Goal: Complete application form: Complete application form

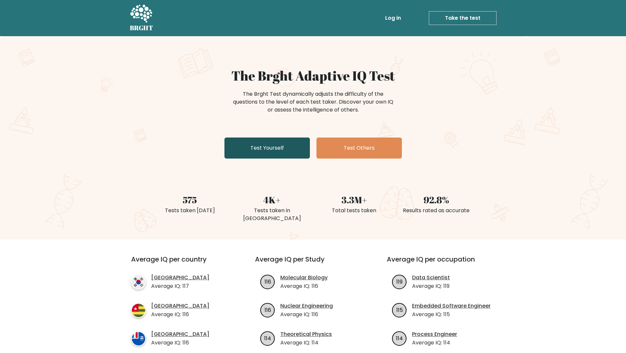
click at [264, 150] on link "Test Yourself" at bounding box center [266, 147] width 85 height 21
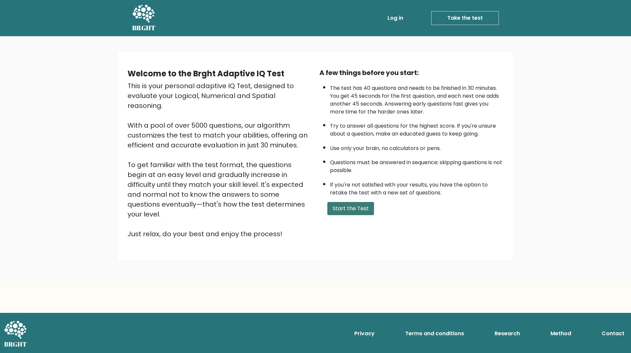
click at [358, 210] on button "Start the Test" at bounding box center [350, 208] width 47 height 13
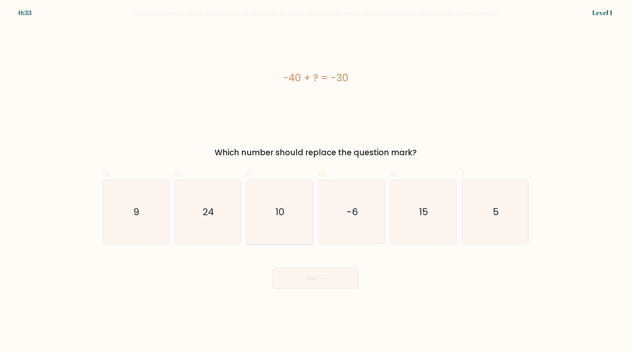
click at [293, 209] on icon "10" at bounding box center [279, 211] width 63 height 63
click at [316, 181] on input "c. 10" at bounding box center [316, 178] width 0 height 4
radio input "true"
click at [306, 272] on button "Next" at bounding box center [315, 278] width 85 height 21
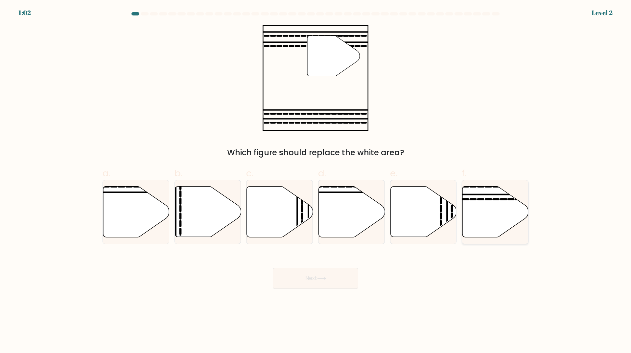
click at [484, 203] on icon at bounding box center [495, 211] width 66 height 51
click at [316, 181] on input "f." at bounding box center [316, 178] width 0 height 4
radio input "true"
click at [324, 278] on icon at bounding box center [321, 278] width 8 height 3
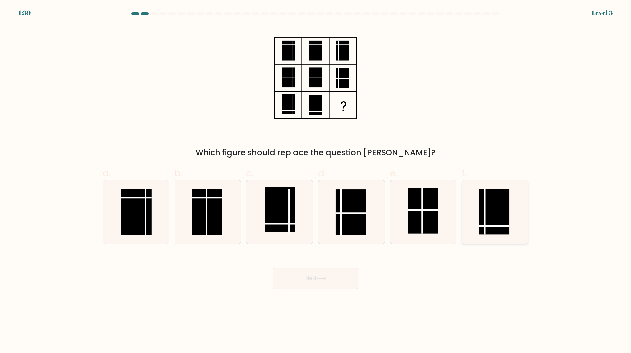
click at [496, 223] on rect at bounding box center [494, 211] width 30 height 45
click at [316, 181] on input "f." at bounding box center [316, 178] width 0 height 4
radio input "true"
click at [303, 277] on button "Next" at bounding box center [315, 278] width 85 height 21
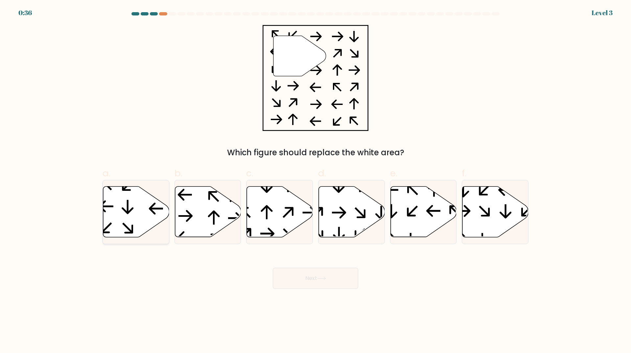
click at [143, 206] on icon at bounding box center [136, 211] width 66 height 51
click at [316, 181] on input "a." at bounding box center [316, 178] width 0 height 4
radio input "true"
click at [332, 281] on button "Next" at bounding box center [315, 278] width 85 height 21
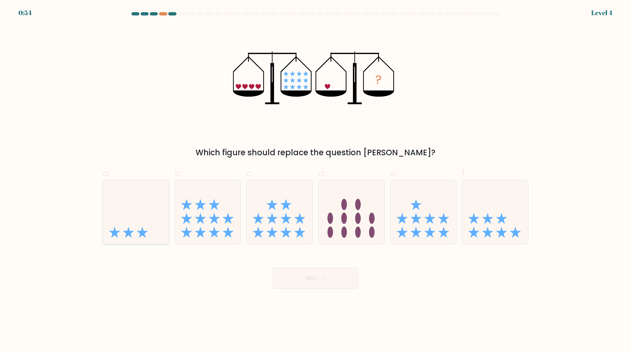
click at [161, 201] on icon at bounding box center [136, 212] width 66 height 55
click at [316, 181] on input "a." at bounding box center [316, 178] width 0 height 4
radio input "true"
click at [317, 277] on button "Next" at bounding box center [315, 278] width 85 height 21
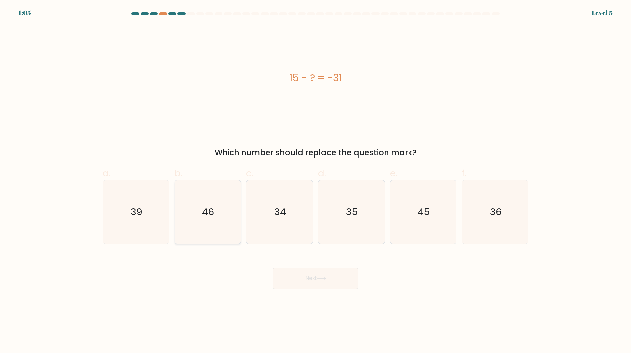
click at [204, 233] on icon "46" at bounding box center [207, 211] width 63 height 63
click at [316, 181] on input "b. 46" at bounding box center [316, 178] width 0 height 4
radio input "true"
drag, startPoint x: 347, startPoint y: 290, endPoint x: 344, endPoint y: 286, distance: 4.9
click at [347, 290] on body "1:05 Level 5 a." at bounding box center [315, 176] width 631 height 353
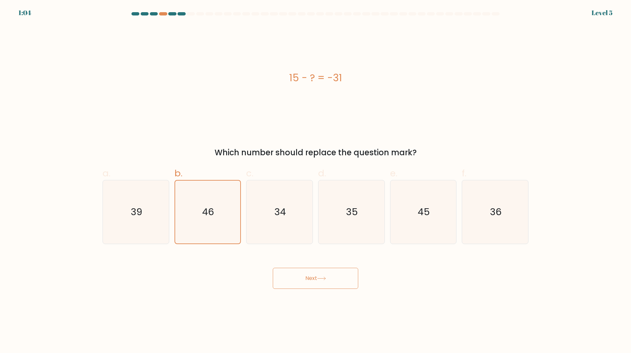
click at [342, 281] on button "Next" at bounding box center [315, 278] width 85 height 21
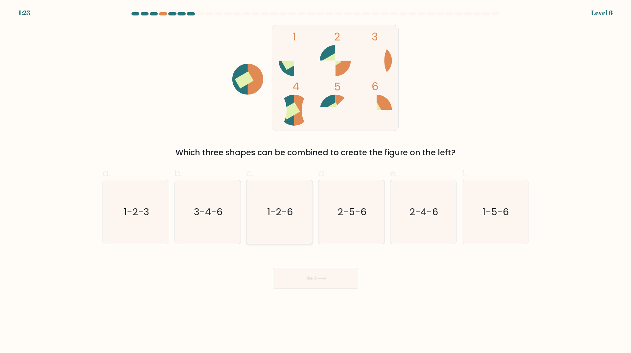
click at [291, 225] on icon "1-2-6" at bounding box center [279, 211] width 63 height 63
click at [316, 181] on input "c. 1-2-6" at bounding box center [316, 178] width 0 height 4
radio input "true"
click at [322, 283] on button "Next" at bounding box center [315, 278] width 85 height 21
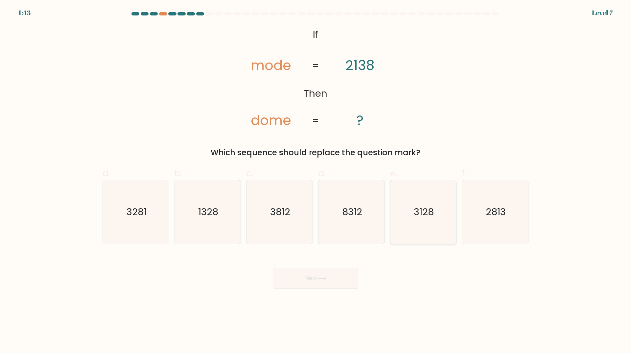
click at [416, 220] on icon "3128" at bounding box center [422, 211] width 63 height 63
click at [316, 181] on input "e. 3128" at bounding box center [316, 178] width 0 height 4
radio input "true"
click at [338, 277] on button "Next" at bounding box center [315, 278] width 85 height 21
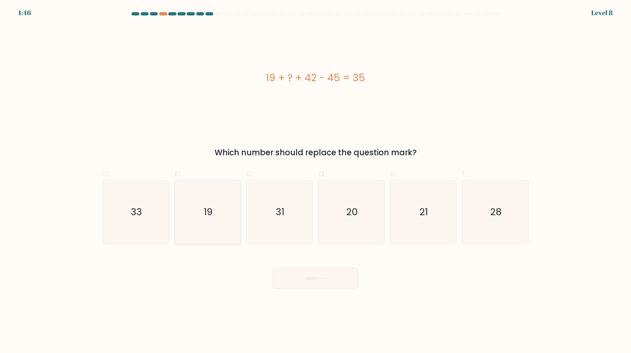
click at [208, 228] on icon "19" at bounding box center [207, 211] width 63 height 63
click at [316, 181] on input "b. 19" at bounding box center [316, 178] width 0 height 4
radio input "true"
click at [312, 278] on button "Next" at bounding box center [315, 278] width 85 height 21
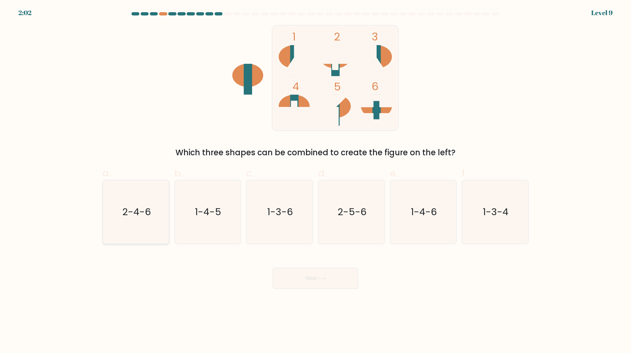
click at [151, 222] on icon "2-4-6" at bounding box center [135, 211] width 63 height 63
click at [316, 181] on input "a. 2-4-6" at bounding box center [316, 178] width 0 height 4
radio input "true"
click at [345, 284] on button "Next" at bounding box center [315, 278] width 85 height 21
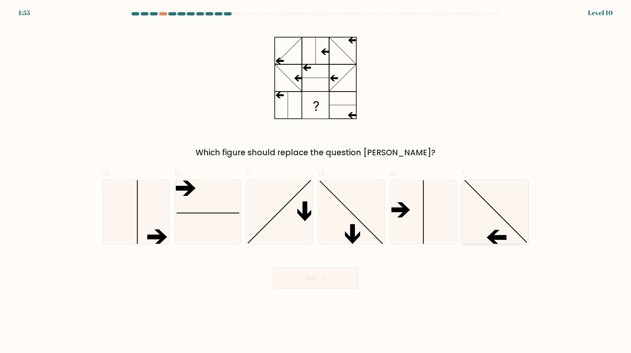
click at [488, 232] on icon at bounding box center [494, 211] width 63 height 63
click at [316, 181] on input "f." at bounding box center [316, 178] width 0 height 4
radio input "true"
click at [326, 282] on button "Next" at bounding box center [315, 278] width 85 height 21
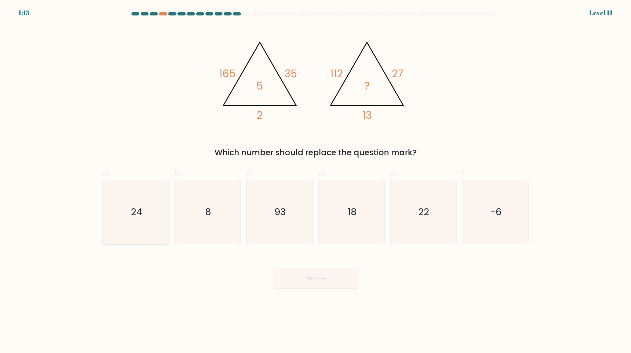
click at [152, 204] on icon "24" at bounding box center [135, 211] width 63 height 63
click at [316, 181] on input "a. 24" at bounding box center [316, 178] width 0 height 4
radio input "true"
click at [310, 282] on button "Next" at bounding box center [315, 278] width 85 height 21
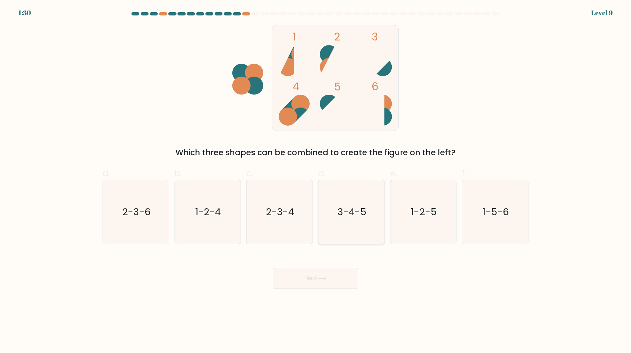
click at [346, 213] on text "3-4-5" at bounding box center [352, 211] width 29 height 13
click at [316, 181] on input "d. 3-4-5" at bounding box center [316, 178] width 0 height 4
radio input "true"
click at [333, 278] on button "Next" at bounding box center [315, 278] width 85 height 21
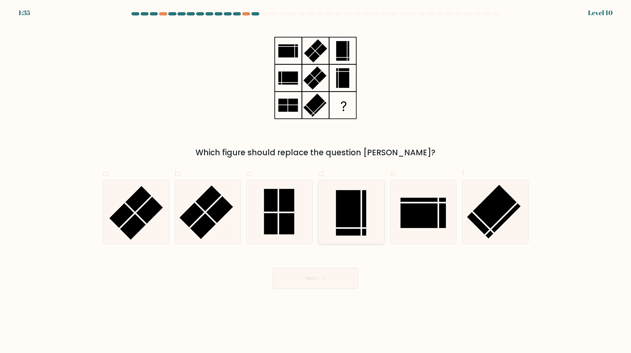
click at [363, 223] on rect at bounding box center [351, 212] width 30 height 45
click at [316, 181] on input "d." at bounding box center [316, 178] width 0 height 4
radio input "true"
click at [334, 283] on button "Next" at bounding box center [315, 278] width 85 height 21
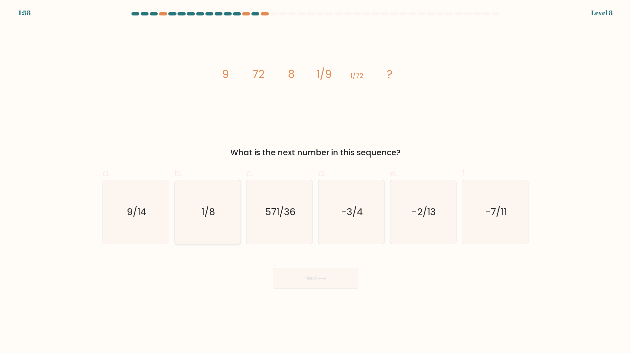
click at [224, 219] on icon "1/8" at bounding box center [207, 211] width 63 height 63
click at [316, 181] on input "b. 1/8" at bounding box center [316, 178] width 0 height 4
radio input "true"
click at [346, 283] on button "Next" at bounding box center [315, 278] width 85 height 21
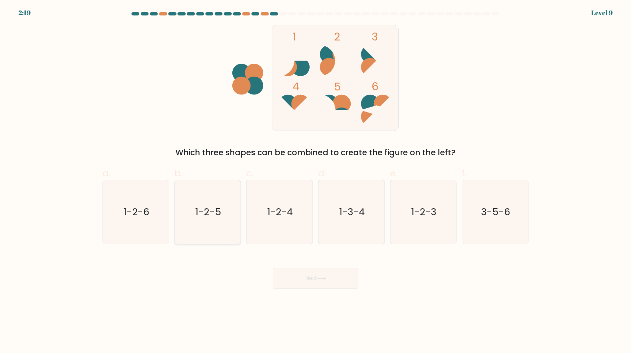
click at [217, 228] on icon "1-2-5" at bounding box center [207, 211] width 63 height 63
click at [316, 181] on input "b. 1-2-5" at bounding box center [316, 178] width 0 height 4
radio input "true"
click at [319, 283] on button "Next" at bounding box center [315, 278] width 85 height 21
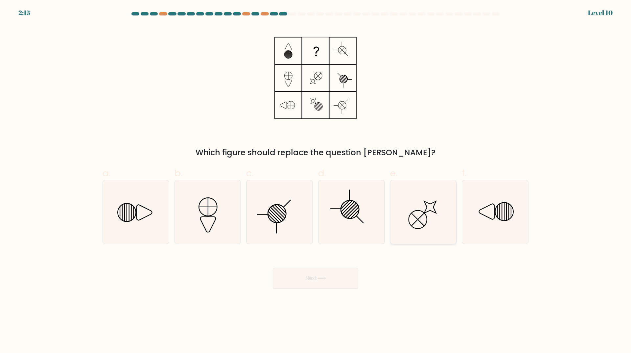
click at [429, 217] on icon at bounding box center [422, 211] width 63 height 63
click at [316, 181] on input "e." at bounding box center [316, 178] width 0 height 4
radio input "true"
click at [314, 282] on button "Next" at bounding box center [315, 278] width 85 height 21
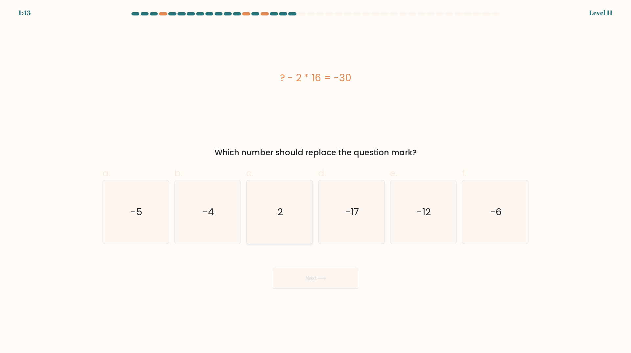
click at [292, 205] on icon "2" at bounding box center [279, 211] width 63 height 63
click at [316, 181] on input "c. 2" at bounding box center [316, 178] width 0 height 4
radio input "true"
click at [320, 271] on button "Next" at bounding box center [315, 278] width 85 height 21
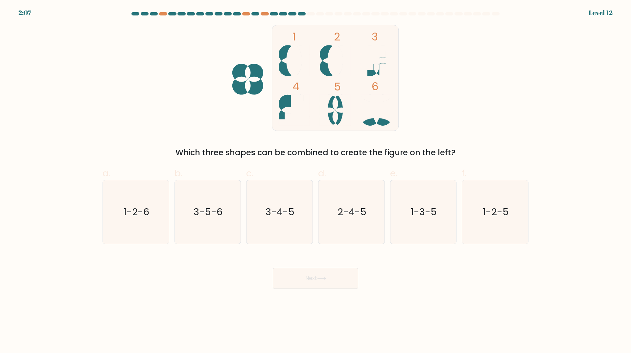
click at [323, 56] on icon at bounding box center [335, 60] width 31 height 31
click at [316, 71] on rect at bounding box center [335, 78] width 127 height 106
click at [329, 59] on ellipse at bounding box center [335, 60] width 15 height 31
click at [503, 80] on div "1 2 3 4 5 6 Which three shapes can be combined to create the figure on the left?" at bounding box center [316, 91] width 434 height 133
click at [510, 220] on icon "1-2-5" at bounding box center [494, 211] width 63 height 63
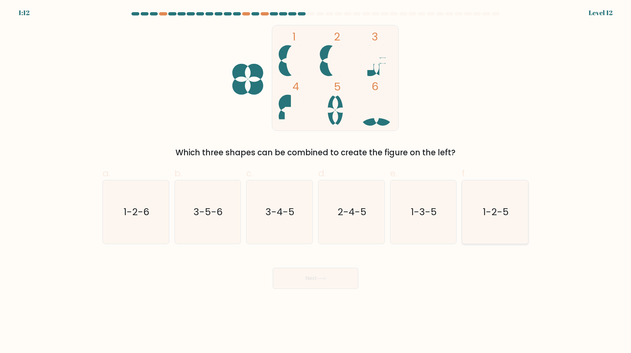
click at [316, 181] on input "f. 1-2-5" at bounding box center [316, 178] width 0 height 4
radio input "true"
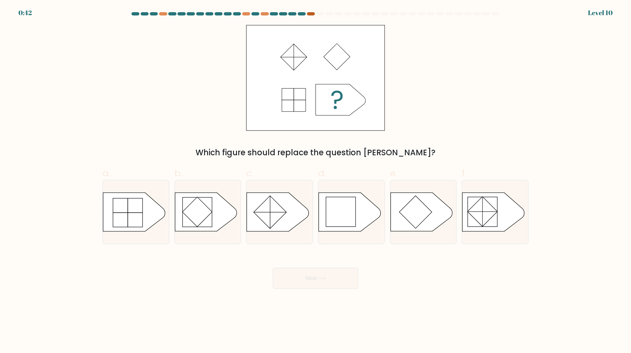
click at [308, 14] on div at bounding box center [311, 13] width 8 height 3
drag, startPoint x: 308, startPoint y: 15, endPoint x: 311, endPoint y: 12, distance: 4.4
click at [308, 14] on div at bounding box center [311, 13] width 8 height 3
click at [311, 12] on div "0:42 Level 10" at bounding box center [315, 9] width 631 height 18
click at [354, 211] on rect at bounding box center [341, 212] width 30 height 30
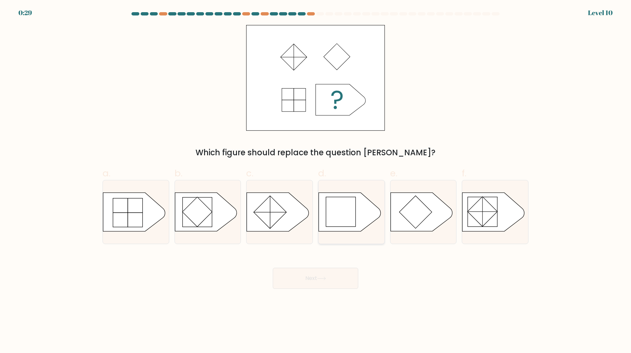
click at [316, 181] on input "d." at bounding box center [316, 178] width 0 height 4
radio input "true"
click at [335, 282] on button "Next" at bounding box center [315, 278] width 85 height 21
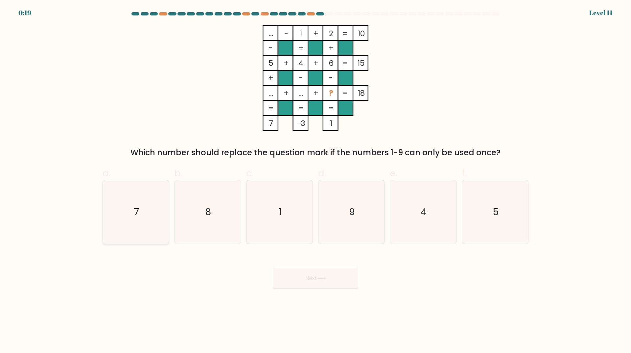
click at [133, 200] on icon "7" at bounding box center [135, 211] width 63 height 63
click at [316, 181] on input "a. 7" at bounding box center [316, 178] width 0 height 4
radio input "true"
click at [313, 276] on button "Next" at bounding box center [315, 278] width 85 height 21
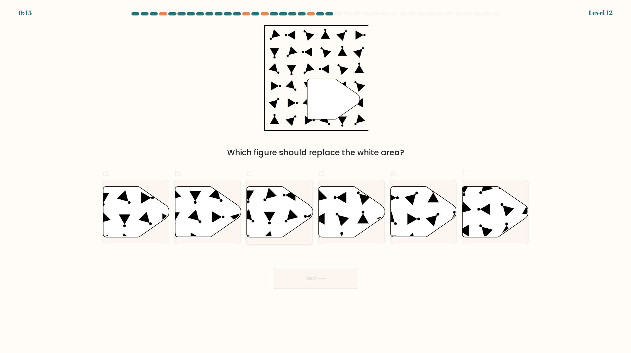
click at [275, 219] on icon at bounding box center [280, 211] width 66 height 51
click at [316, 181] on input "c." at bounding box center [316, 178] width 0 height 4
radio input "true"
drag, startPoint x: 301, startPoint y: 289, endPoint x: 296, endPoint y: 288, distance: 5.3
click at [301, 289] on body "0:44 Level 12" at bounding box center [315, 176] width 631 height 353
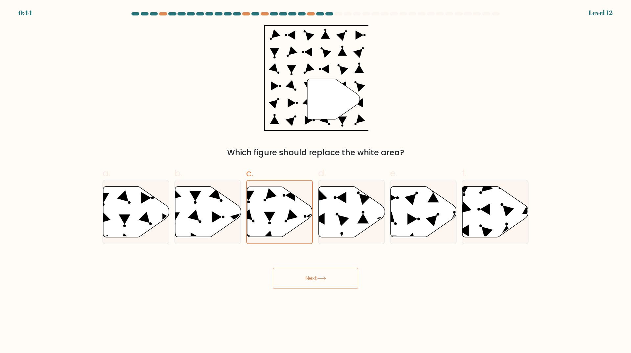
click at [296, 283] on button "Next" at bounding box center [315, 278] width 85 height 21
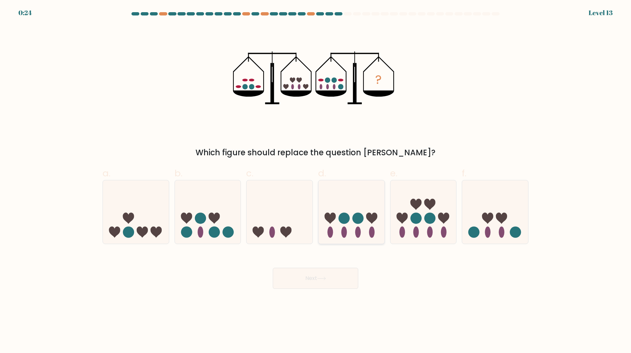
click at [372, 225] on icon at bounding box center [351, 212] width 66 height 55
click at [316, 181] on input "d." at bounding box center [316, 178] width 0 height 4
radio input "true"
drag, startPoint x: 334, startPoint y: 278, endPoint x: 329, endPoint y: 278, distance: 4.9
click at [329, 278] on button "Next" at bounding box center [315, 278] width 85 height 21
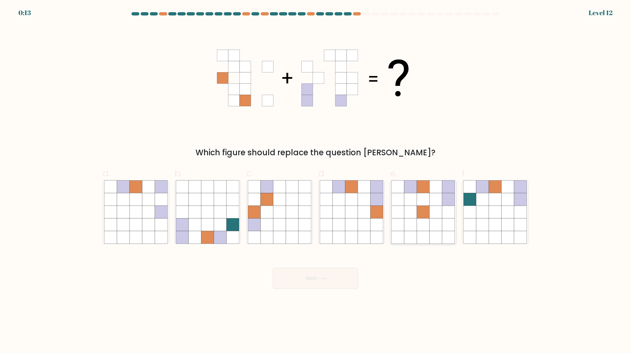
click at [415, 213] on icon at bounding box center [410, 211] width 12 height 12
click at [316, 181] on input "e." at bounding box center [316, 178] width 0 height 4
radio input "true"
click at [331, 280] on button "Next" at bounding box center [315, 278] width 85 height 21
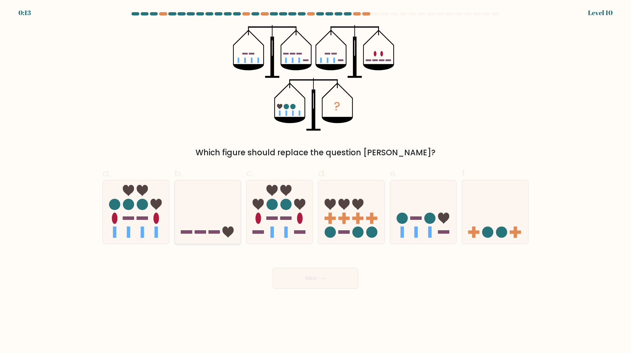
click at [225, 219] on icon at bounding box center [208, 212] width 66 height 55
click at [316, 181] on input "b." at bounding box center [316, 178] width 0 height 4
radio input "true"
click at [319, 280] on icon at bounding box center [321, 278] width 9 height 4
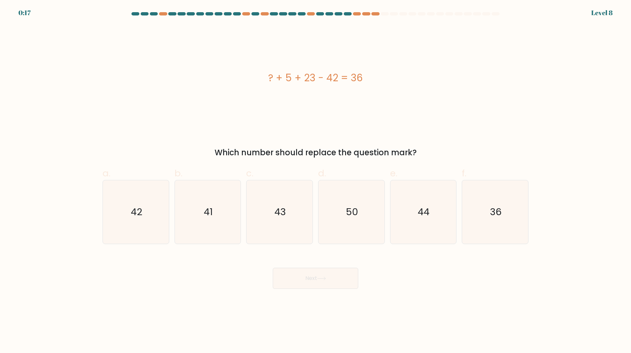
drag, startPoint x: 335, startPoint y: 225, endPoint x: 331, endPoint y: 247, distance: 22.0
click at [335, 225] on icon "50" at bounding box center [351, 211] width 63 height 63
click at [316, 181] on input "d. 50" at bounding box center [316, 178] width 0 height 4
radio input "true"
click at [321, 273] on button "Next" at bounding box center [315, 278] width 85 height 21
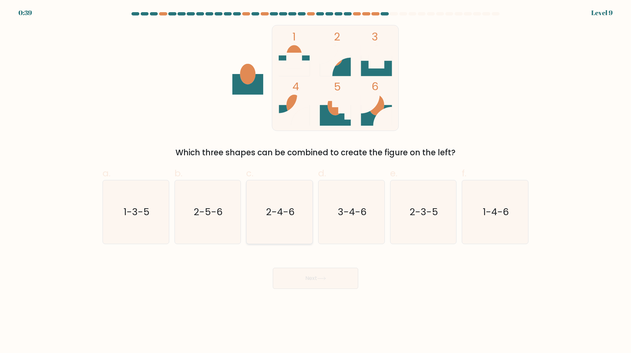
click at [291, 224] on icon "2-4-6" at bounding box center [279, 211] width 63 height 63
click at [316, 181] on input "c. 2-4-6" at bounding box center [316, 178] width 0 height 4
radio input "true"
click at [299, 278] on button "Next" at bounding box center [315, 278] width 85 height 21
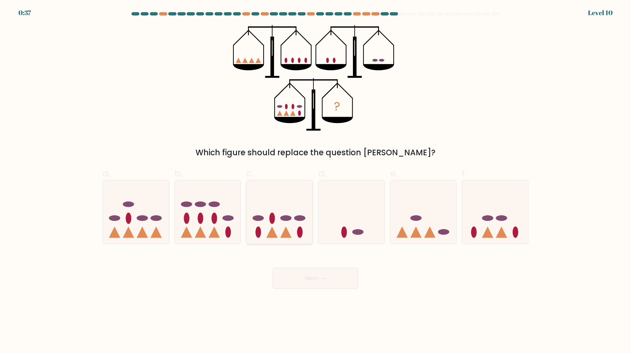
click at [295, 226] on icon at bounding box center [280, 212] width 66 height 55
click at [316, 181] on input "c." at bounding box center [316, 178] width 0 height 4
radio input "true"
click at [305, 278] on button "Next" at bounding box center [315, 278] width 85 height 21
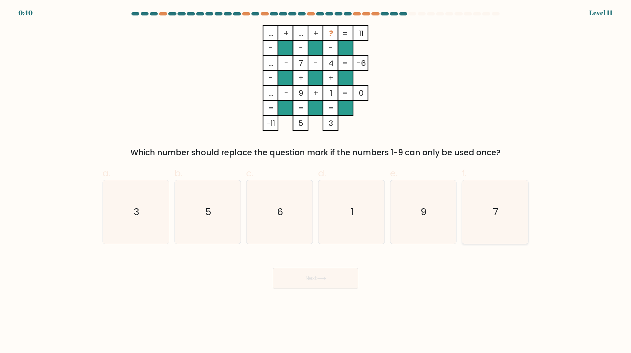
click at [487, 214] on icon "7" at bounding box center [494, 211] width 63 height 63
click at [316, 181] on input "f. 7" at bounding box center [316, 178] width 0 height 4
radio input "true"
click at [431, 210] on icon "9" at bounding box center [422, 211] width 63 height 63
click at [316, 181] on input "e. 9" at bounding box center [316, 178] width 0 height 4
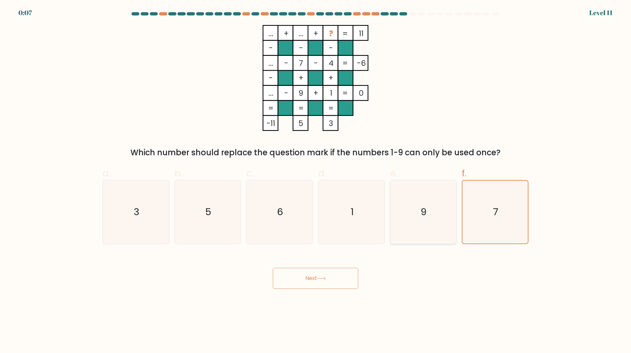
radio input "true"
click at [343, 279] on button "Next" at bounding box center [315, 278] width 85 height 21
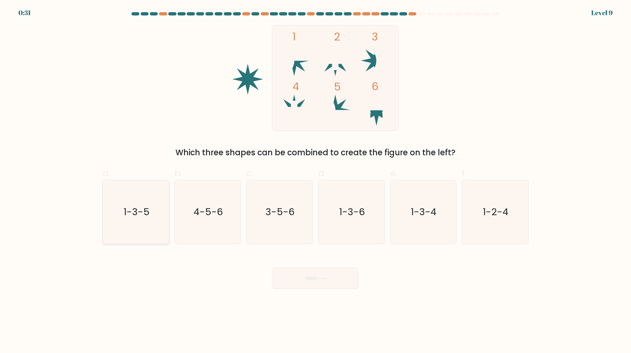
click at [145, 220] on icon "1-3-5" at bounding box center [135, 211] width 63 height 63
click at [316, 181] on input "a. 1-3-5" at bounding box center [316, 178] width 0 height 4
radio input "true"
click at [294, 281] on button "Next" at bounding box center [315, 278] width 85 height 21
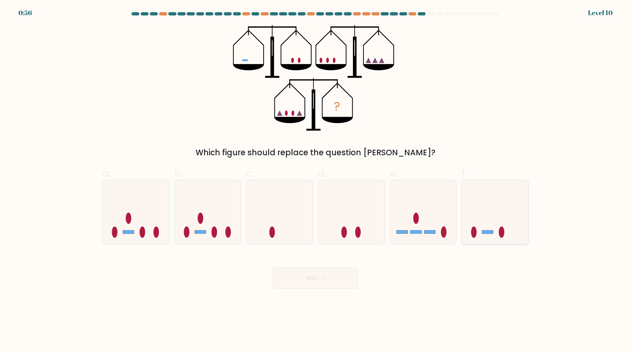
click at [483, 225] on icon at bounding box center [495, 212] width 66 height 55
click at [316, 181] on input "f." at bounding box center [316, 178] width 0 height 4
radio input "true"
click at [336, 279] on button "Next" at bounding box center [315, 278] width 85 height 21
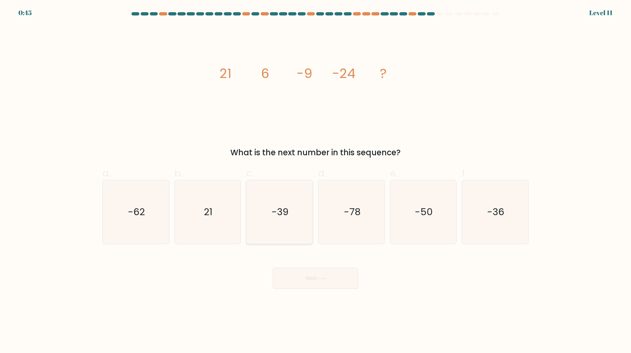
click at [299, 222] on icon "-39" at bounding box center [279, 211] width 63 height 63
click at [316, 181] on input "c. -39" at bounding box center [316, 178] width 0 height 4
radio input "true"
click at [326, 282] on button "Next" at bounding box center [315, 278] width 85 height 21
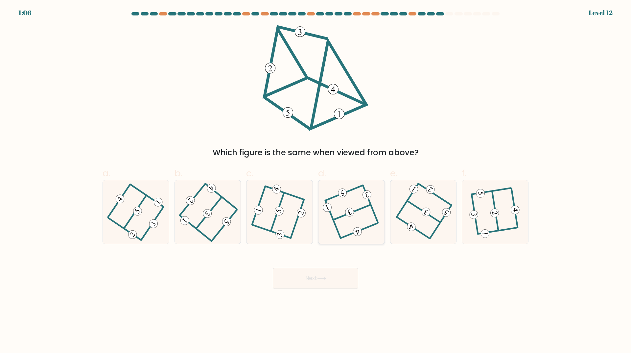
click at [353, 215] on icon at bounding box center [351, 212] width 50 height 51
click at [316, 181] on input "d." at bounding box center [316, 178] width 0 height 4
radio input "true"
click at [322, 283] on button "Next" at bounding box center [315, 278] width 85 height 21
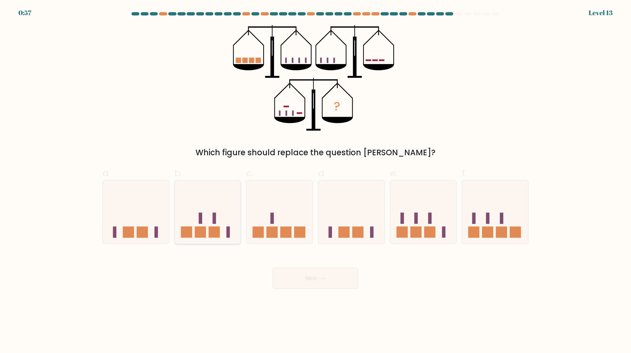
click at [217, 223] on icon at bounding box center [208, 212] width 66 height 55
click at [316, 181] on input "b." at bounding box center [316, 178] width 0 height 4
radio input "true"
click at [303, 279] on button "Next" at bounding box center [315, 278] width 85 height 21
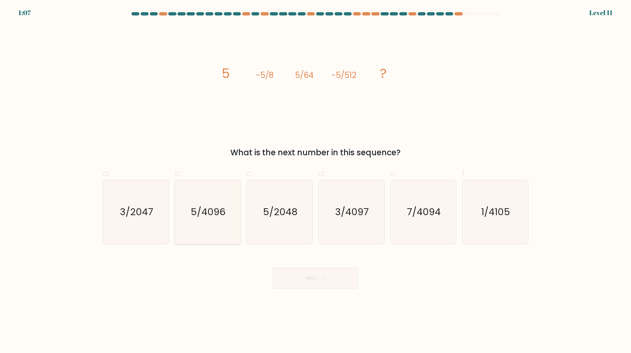
click at [224, 220] on icon "5/4096" at bounding box center [207, 211] width 63 height 63
click at [316, 181] on input "b. 5/4096" at bounding box center [316, 178] width 0 height 4
radio input "true"
click at [298, 239] on icon "5/2048" at bounding box center [279, 211] width 63 height 63
click at [316, 181] on input "c. 5/2048" at bounding box center [316, 178] width 0 height 4
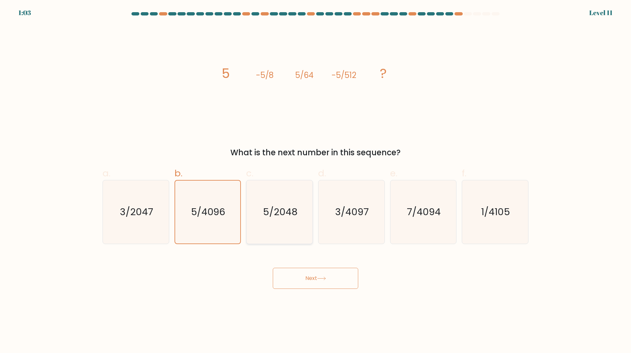
radio input "true"
click at [330, 279] on button "Next" at bounding box center [315, 278] width 85 height 21
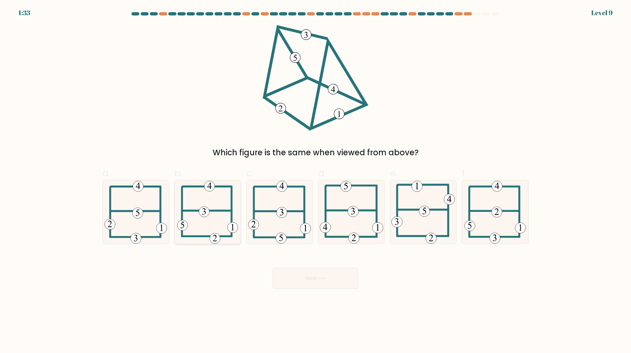
click at [201, 231] on icon at bounding box center [207, 211] width 61 height 63
click at [316, 181] on input "b." at bounding box center [316, 178] width 0 height 4
radio input "true"
click at [307, 280] on button "Next" at bounding box center [315, 278] width 85 height 21
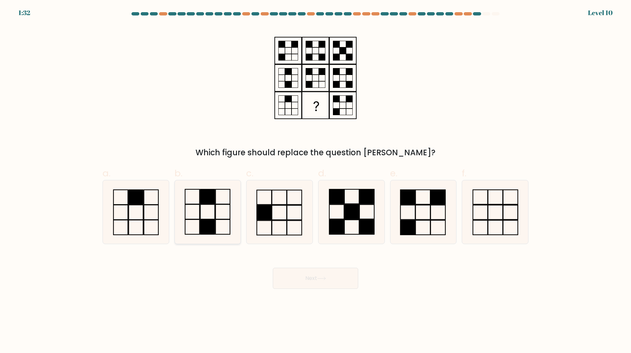
click at [211, 217] on icon at bounding box center [207, 211] width 63 height 63
click at [316, 181] on input "b." at bounding box center [316, 178] width 0 height 4
radio input "true"
click at [331, 285] on button "Next" at bounding box center [315, 278] width 85 height 21
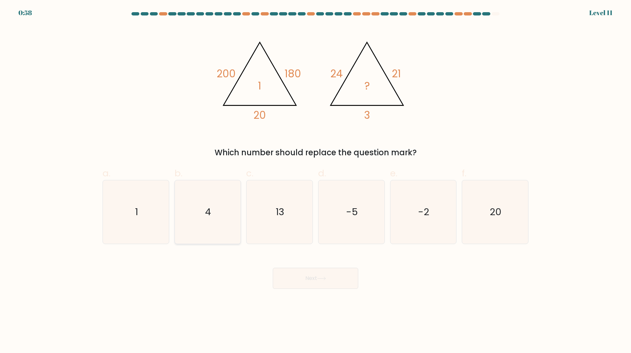
drag, startPoint x: 209, startPoint y: 225, endPoint x: 328, endPoint y: 275, distance: 129.2
click at [210, 225] on icon "4" at bounding box center [207, 211] width 63 height 63
click at [316, 181] on input "b. 4" at bounding box center [316, 178] width 0 height 4
radio input "true"
click at [336, 285] on button "Next" at bounding box center [315, 278] width 85 height 21
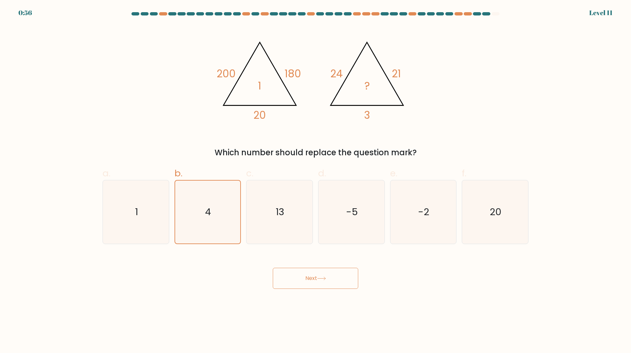
click at [334, 274] on button "Next" at bounding box center [315, 278] width 85 height 21
click at [314, 281] on button "Next" at bounding box center [315, 278] width 85 height 21
click at [212, 211] on icon "4" at bounding box center [207, 211] width 63 height 63
click at [316, 181] on input "b. 4" at bounding box center [316, 178] width 0 height 4
click at [309, 276] on button "Next" at bounding box center [315, 278] width 85 height 21
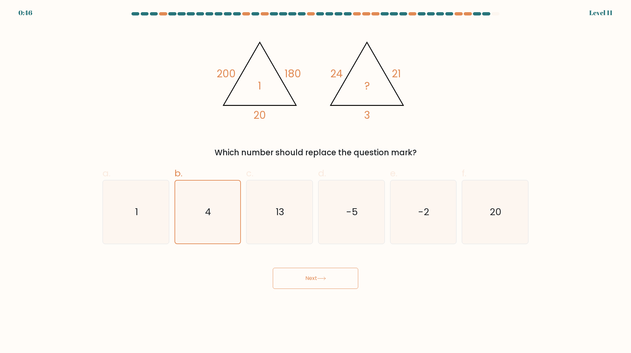
click at [312, 281] on button "Next" at bounding box center [315, 278] width 85 height 21
click at [266, 205] on icon "13" at bounding box center [279, 211] width 63 height 63
click at [316, 181] on input "c. 13" at bounding box center [316, 178] width 0 height 4
radio input "true"
click at [220, 209] on icon "4" at bounding box center [207, 211] width 63 height 63
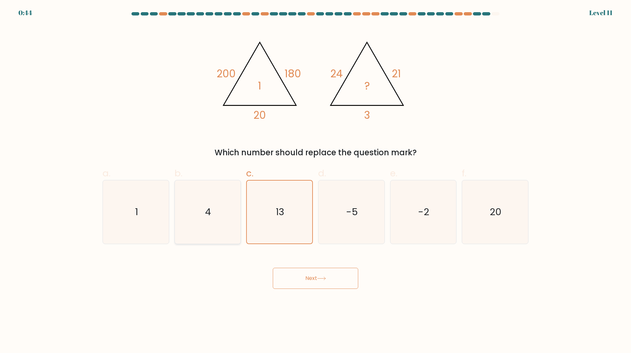
click at [316, 181] on input "b. 4" at bounding box center [316, 178] width 0 height 4
radio input "true"
click at [307, 284] on button "Next" at bounding box center [315, 278] width 85 height 21
click at [292, 234] on icon "13" at bounding box center [279, 211] width 63 height 63
click at [316, 181] on input "c. 13" at bounding box center [316, 178] width 0 height 4
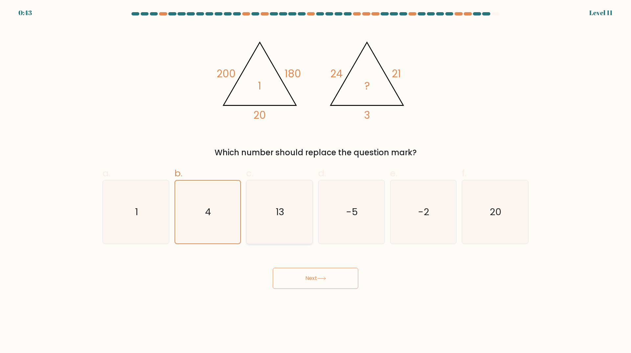
radio input "true"
click at [325, 277] on icon at bounding box center [321, 278] width 9 height 4
click at [202, 207] on icon "4" at bounding box center [207, 211] width 63 height 63
click at [316, 181] on input "b. 4" at bounding box center [316, 178] width 0 height 4
radio input "true"
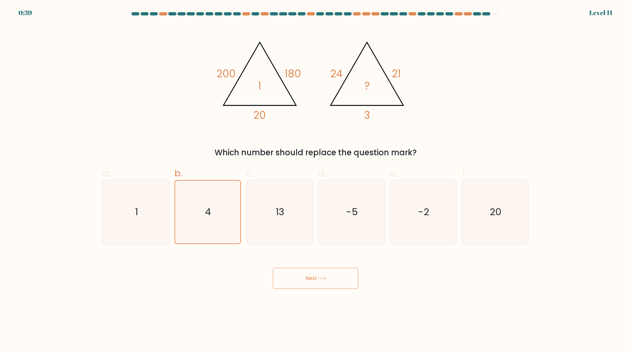
drag, startPoint x: 419, startPoint y: 319, endPoint x: 420, endPoint y: 316, distance: 3.6
click at [420, 317] on body "0:39 Level 11" at bounding box center [315, 176] width 631 height 353
click at [420, 316] on body "0:39 Level 11" at bounding box center [315, 176] width 631 height 353
click at [349, 282] on button "Next" at bounding box center [315, 278] width 85 height 21
click at [545, 42] on form at bounding box center [315, 150] width 631 height 276
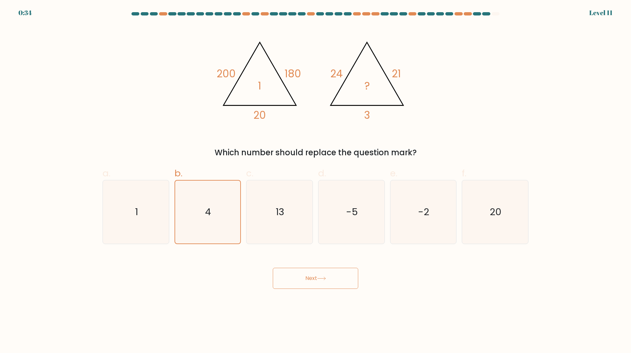
click at [601, 15] on form at bounding box center [315, 150] width 631 height 276
click at [324, 284] on button "Next" at bounding box center [315, 278] width 85 height 21
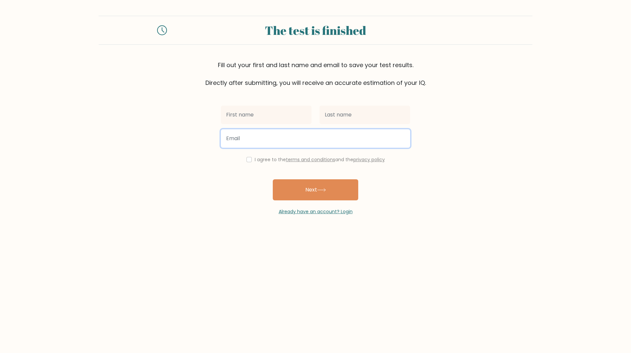
click at [289, 138] on input "email" at bounding box center [315, 138] width 189 height 18
paste input "[EMAIL_ADDRESS][DOMAIN_NAME]"
type input "[EMAIL_ADDRESS][DOMAIN_NAME]"
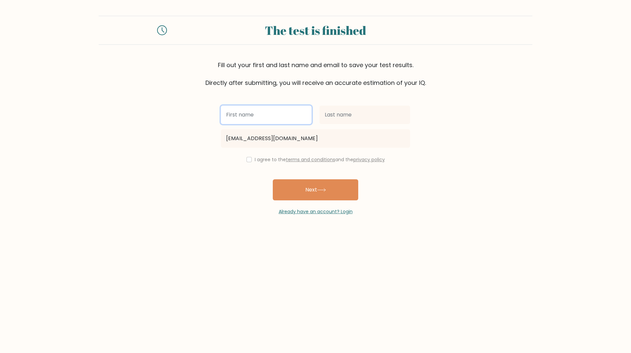
click at [270, 117] on input "text" at bounding box center [266, 115] width 91 height 18
type input "adasd"
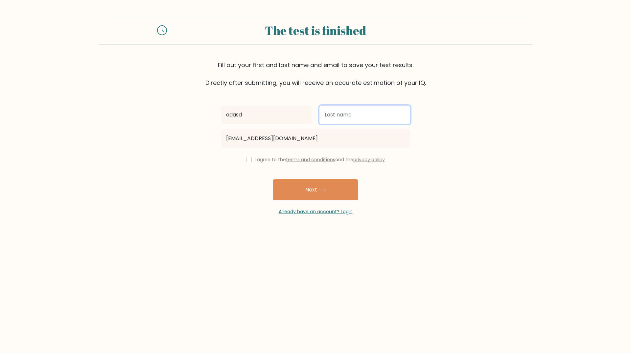
click at [346, 120] on input "text" at bounding box center [364, 115] width 91 height 18
type input "asdads"
click at [247, 160] on input "checkbox" at bounding box center [249, 159] width 5 height 5
checkbox input "true"
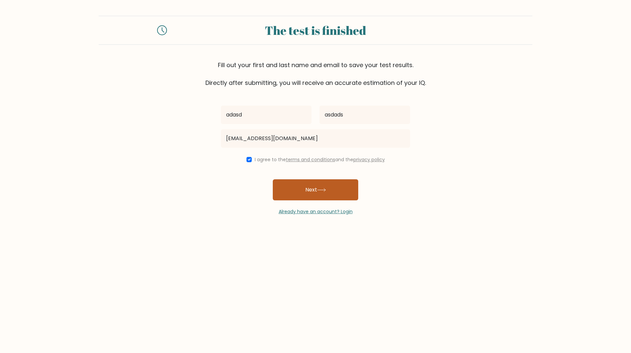
click at [294, 187] on button "Next" at bounding box center [315, 189] width 85 height 21
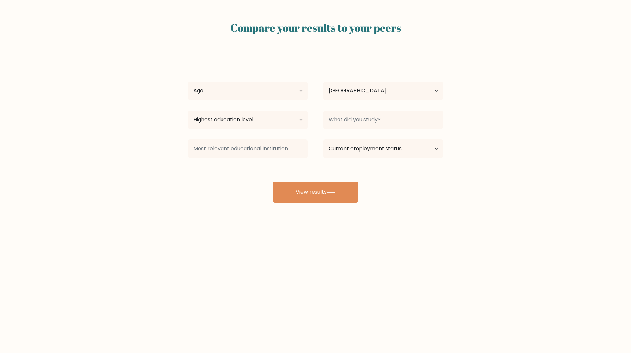
select select "LV"
click at [270, 84] on select "Age Under [DEMOGRAPHIC_DATA] [DEMOGRAPHIC_DATA] [DEMOGRAPHIC_DATA] [DEMOGRAPHIC…" at bounding box center [248, 91] width 120 height 18
select select "18_24"
click at [188, 82] on select "Age Under [DEMOGRAPHIC_DATA] [DEMOGRAPHIC_DATA] [DEMOGRAPHIC_DATA] [DEMOGRAPHIC…" at bounding box center [248, 91] width 120 height 18
click at [243, 118] on select "Highest education level No schooling Primary Lower Secondary Upper Secondary Oc…" at bounding box center [248, 119] width 120 height 18
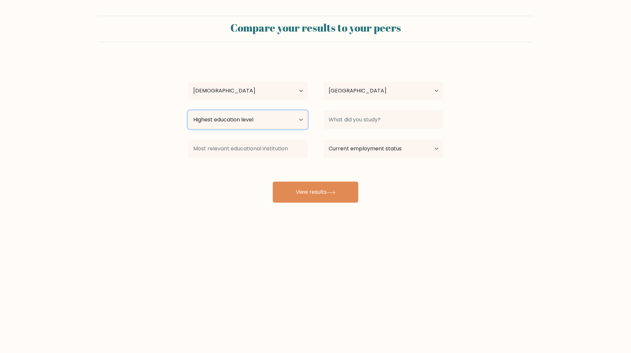
select select "masters_degree"
click at [188, 110] on select "Highest education level No schooling Primary Lower Secondary Upper Secondary Oc…" at bounding box center [248, 119] width 120 height 18
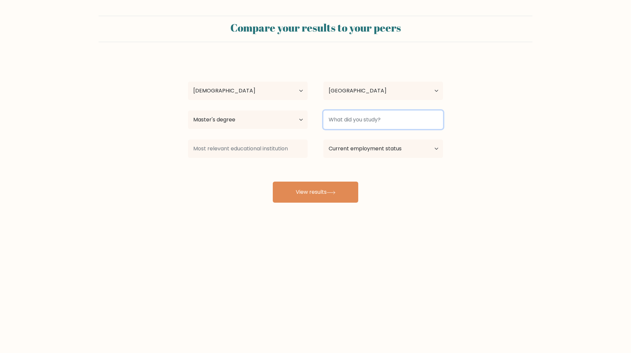
click at [353, 122] on input at bounding box center [383, 119] width 120 height 18
type input "asdaw"
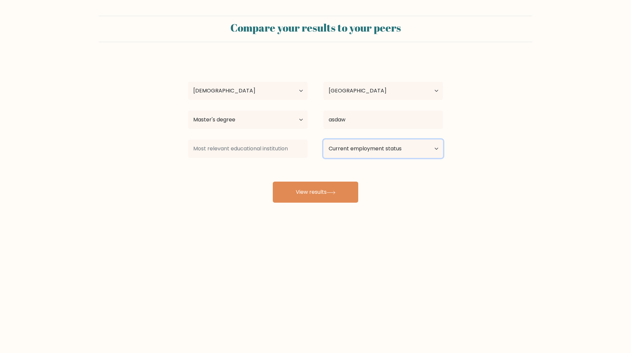
click at [367, 153] on select "Current employment status Employed Student Retired Other / prefer not to answer" at bounding box center [383, 148] width 120 height 18
select select "employed"
click at [323, 139] on select "Current employment status Employed Student Retired Other / prefer not to answer" at bounding box center [383, 148] width 120 height 18
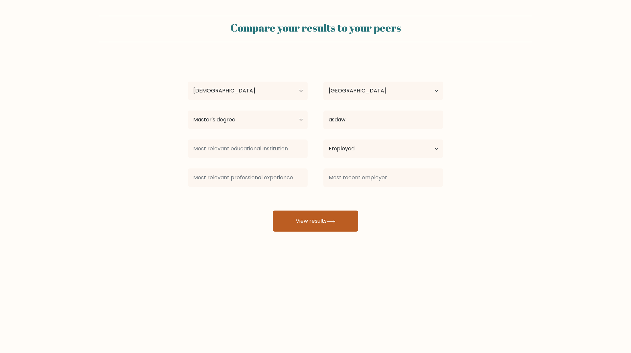
click at [339, 225] on button "View results" at bounding box center [315, 220] width 85 height 21
type input "asdads"
click at [300, 222] on button "View results" at bounding box center [315, 220] width 85 height 21
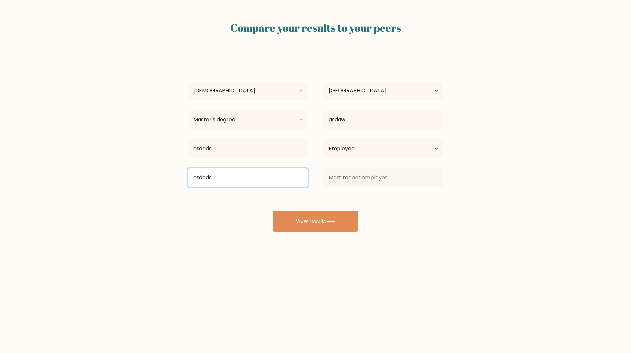
type input "asdads"
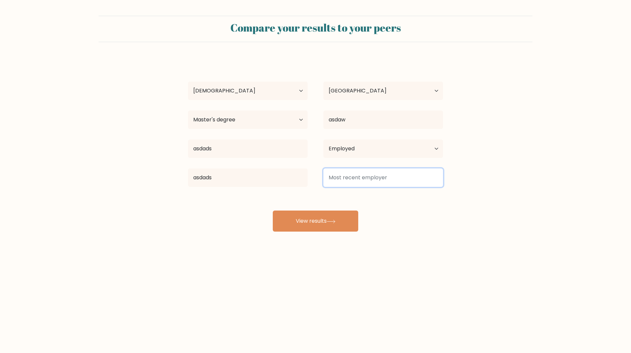
click at [345, 181] on input at bounding box center [383, 177] width 120 height 18
type input "a"
click at [478, 256] on body "Compare your results to your peers adasd asdads Age Under [DEMOGRAPHIC_DATA] [D…" at bounding box center [315, 176] width 631 height 353
click at [388, 182] on input at bounding box center [383, 177] width 120 height 18
type input "dasdawd"
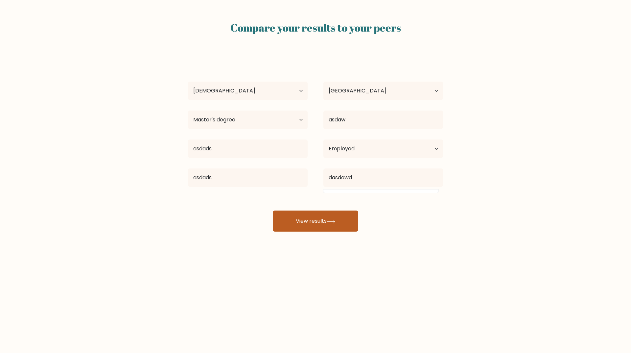
click at [343, 226] on button "View results" at bounding box center [315, 220] width 85 height 21
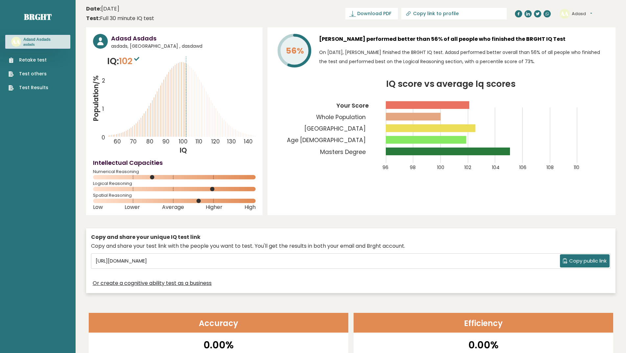
click at [551, 120] on icon "IQ score vs average Iq scores 96 98 100 102 104 106 108 110 Your Score Whole Po…" at bounding box center [441, 129] width 334 height 99
click at [498, 209] on div "56% Adasd Asdads performed better than 56% of all people who finished the BRGHT…" at bounding box center [442, 121] width 348 height 188
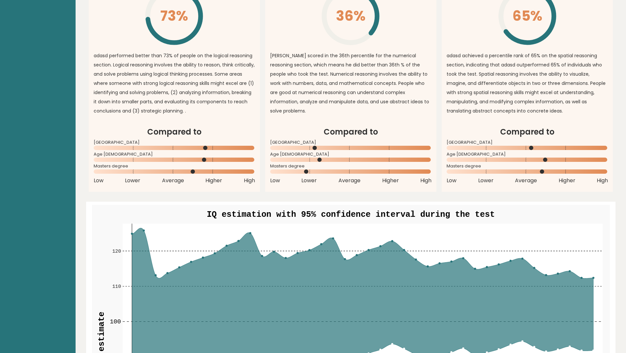
scroll to position [756, 0]
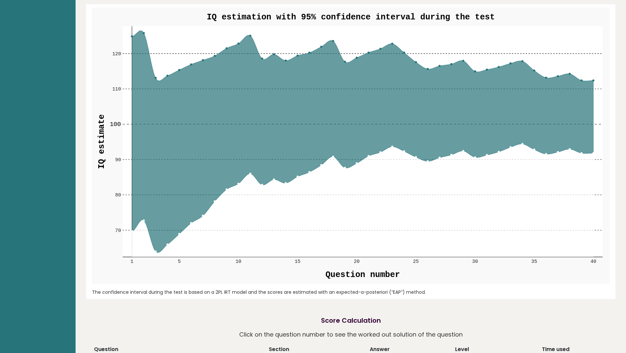
click at [165, 76] on rect at bounding box center [363, 141] width 480 height 231
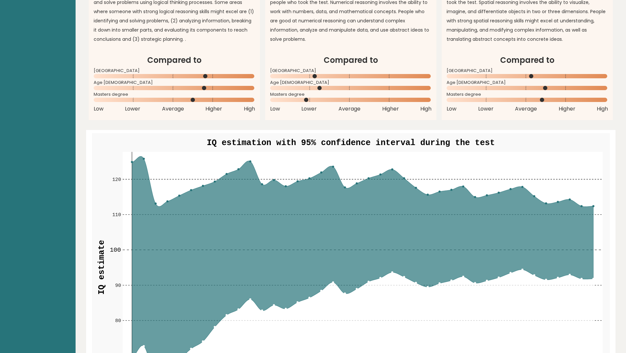
scroll to position [542, 0]
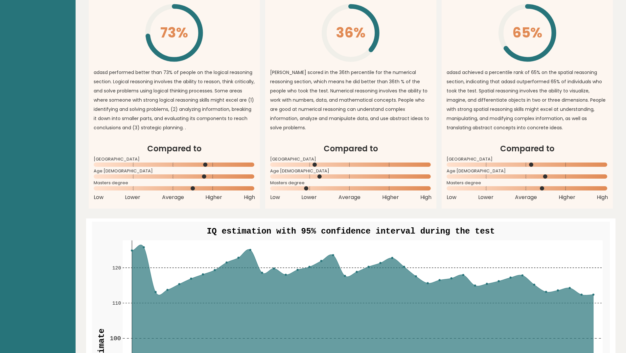
drag, startPoint x: 322, startPoint y: 176, endPoint x: 433, endPoint y: 177, distance: 110.8
click at [433, 177] on article "Compared to Latvia Age 18 - 24 Masters degree Low Lower Average Higher High" at bounding box center [350, 176] width 171 height 66
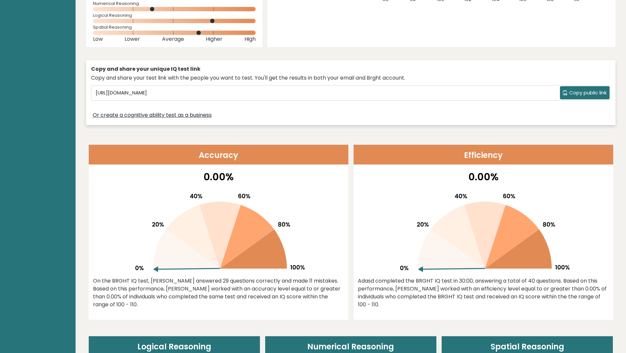
scroll to position [263, 0]
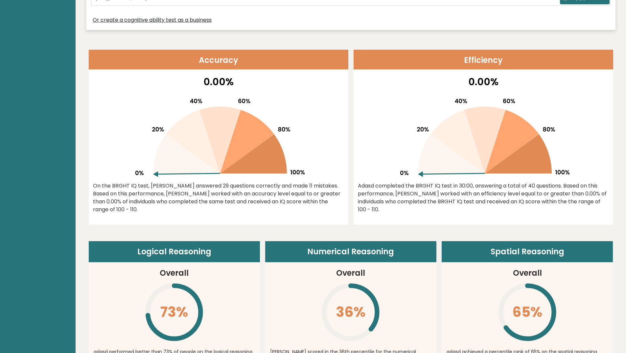
drag, startPoint x: 170, startPoint y: 172, endPoint x: 235, endPoint y: 133, distance: 75.0
click at [234, 133] on g at bounding box center [219, 138] width 169 height 78
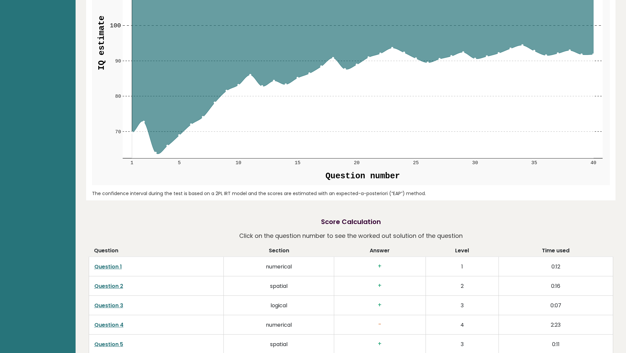
scroll to position [822, 0]
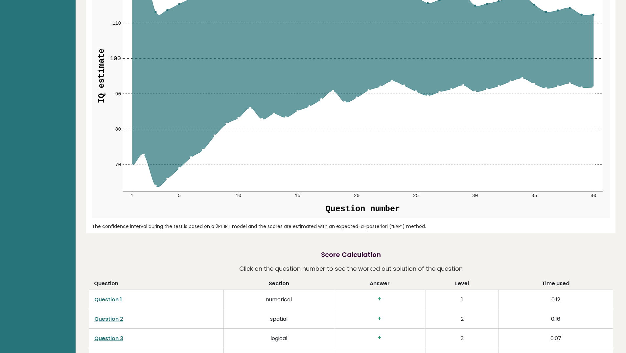
click at [191, 156] on icon at bounding box center [363, 76] width 462 height 222
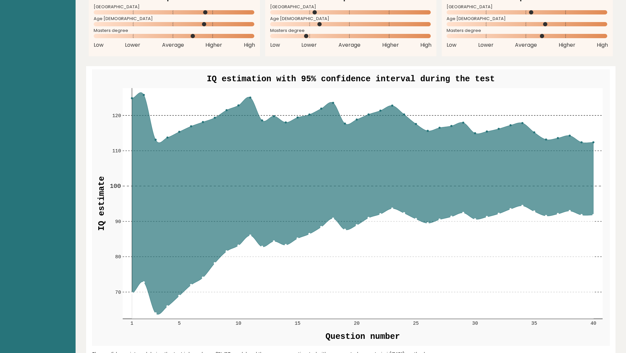
scroll to position [690, 0]
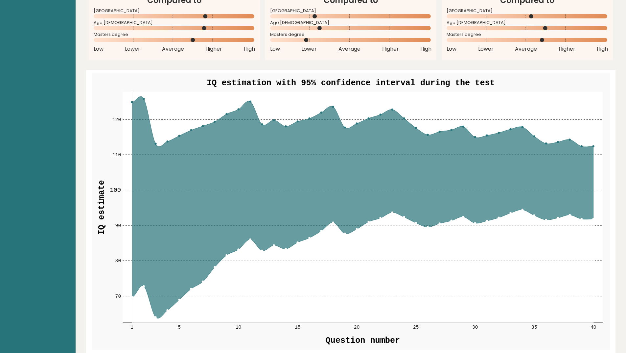
click at [154, 143] on icon at bounding box center [363, 207] width 462 height 222
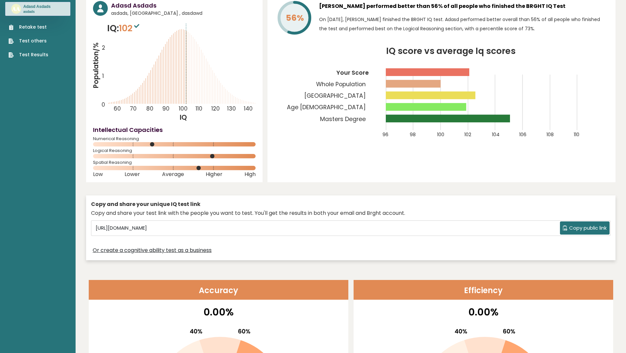
scroll to position [0, 0]
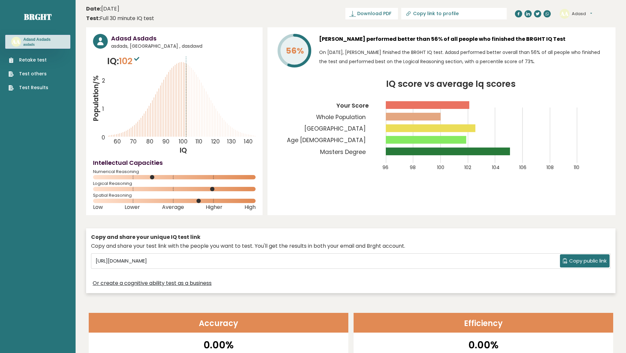
click at [28, 58] on link "Retake test" at bounding box center [29, 60] width 40 height 7
click at [23, 63] on link "Retake test" at bounding box center [29, 60] width 40 height 7
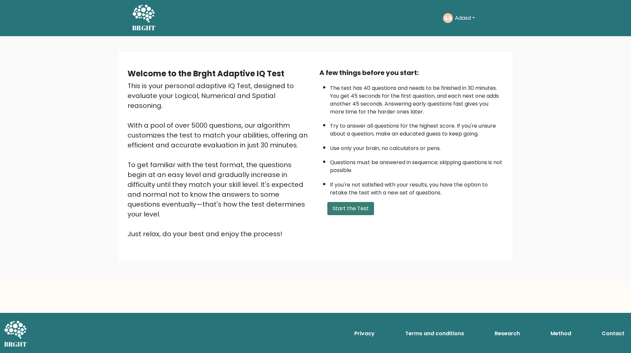
click at [362, 207] on button "Start the Test" at bounding box center [350, 208] width 47 height 13
click at [348, 205] on button "Start the Test" at bounding box center [350, 208] width 47 height 13
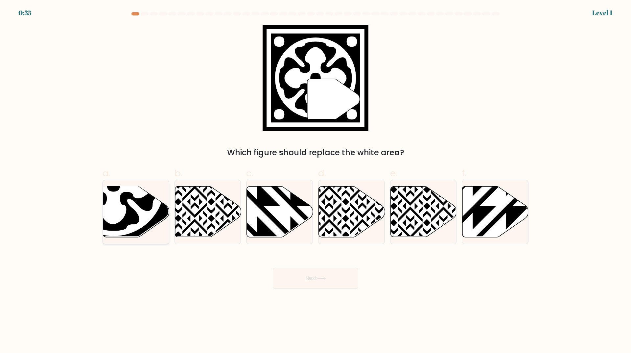
click at [128, 210] on icon at bounding box center [113, 184] width 91 height 91
click at [316, 181] on input "a." at bounding box center [316, 178] width 0 height 4
radio input "true"
click at [318, 278] on button "Next" at bounding box center [315, 278] width 85 height 21
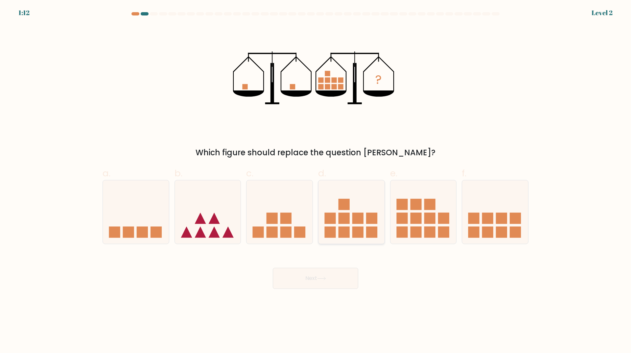
click at [346, 220] on rect at bounding box center [344, 217] width 11 height 11
click at [316, 181] on input "d." at bounding box center [316, 178] width 0 height 4
radio input "true"
click at [331, 280] on button "Next" at bounding box center [315, 278] width 85 height 21
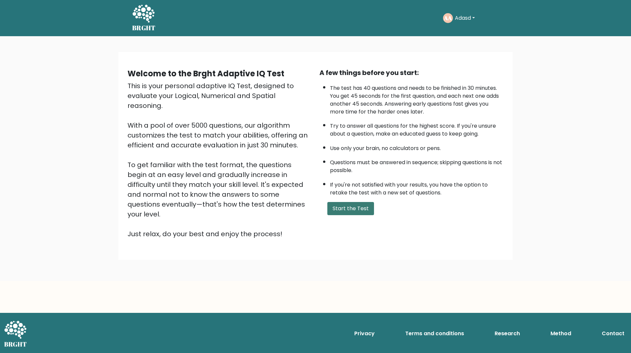
click at [349, 208] on button "Start the Test" at bounding box center [350, 208] width 47 height 13
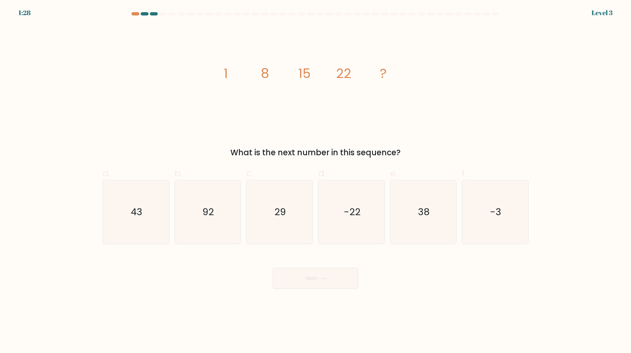
click at [600, 14] on form at bounding box center [315, 150] width 631 height 276
click at [272, 210] on icon "29" at bounding box center [279, 211] width 63 height 63
click at [316, 181] on input "c. 29" at bounding box center [316, 178] width 0 height 4
radio input "true"
click at [320, 278] on icon at bounding box center [321, 278] width 8 height 3
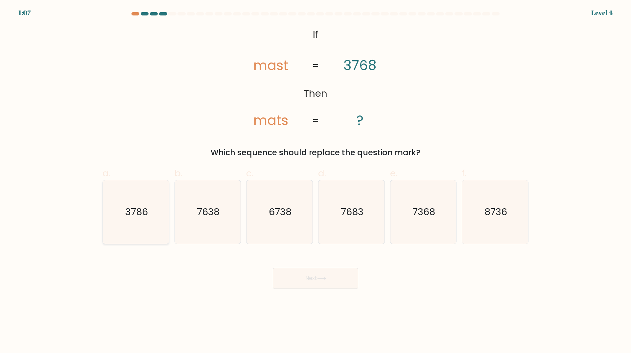
click at [123, 224] on icon "3786" at bounding box center [135, 211] width 63 height 63
click at [316, 181] on input "a. 3786" at bounding box center [316, 178] width 0 height 4
radio input "true"
click at [314, 282] on button "Next" at bounding box center [315, 278] width 85 height 21
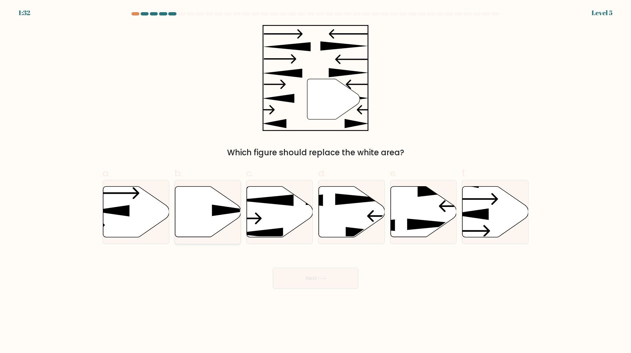
click at [219, 215] on icon at bounding box center [232, 210] width 40 height 12
click at [316, 181] on input "b." at bounding box center [316, 178] width 0 height 4
radio input "true"
click at [338, 281] on button "Next" at bounding box center [315, 278] width 85 height 21
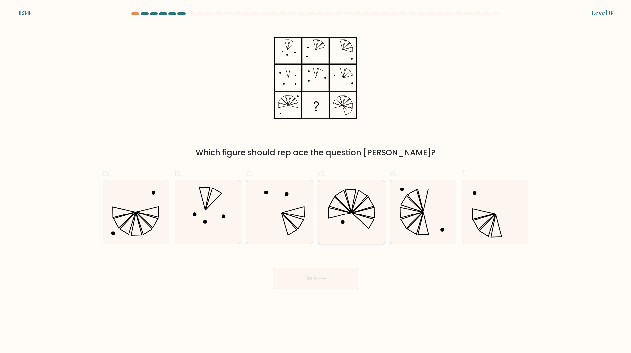
click at [365, 222] on icon at bounding box center [351, 211] width 63 height 63
click at [316, 181] on input "d." at bounding box center [316, 178] width 0 height 4
radio input "true"
click at [318, 277] on button "Next" at bounding box center [315, 278] width 85 height 21
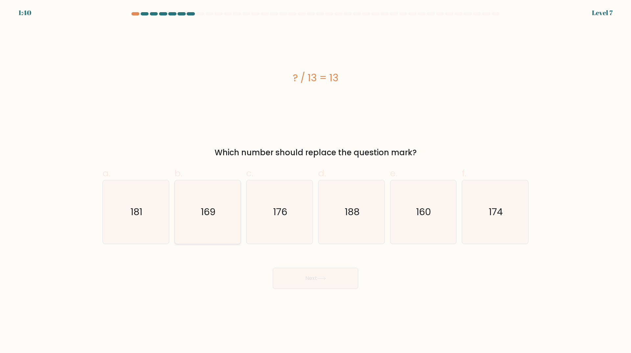
click at [212, 221] on icon "169" at bounding box center [207, 211] width 63 height 63
click at [316, 181] on input "b. 169" at bounding box center [316, 178] width 0 height 4
radio input "true"
click at [326, 274] on button "Next" at bounding box center [315, 278] width 85 height 21
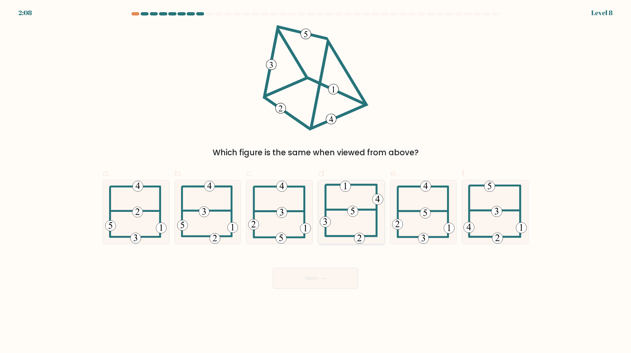
click at [344, 217] on icon at bounding box center [351, 211] width 63 height 63
click at [316, 181] on input "d." at bounding box center [316, 178] width 0 height 4
radio input "true"
click at [341, 273] on button "Next" at bounding box center [315, 278] width 85 height 21
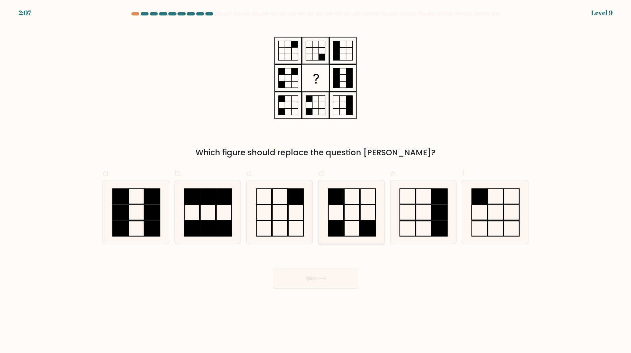
click at [354, 223] on icon at bounding box center [351, 211] width 63 height 63
click at [316, 181] on input "d." at bounding box center [316, 178] width 0 height 4
radio input "true"
click at [335, 280] on button "Next" at bounding box center [315, 278] width 85 height 21
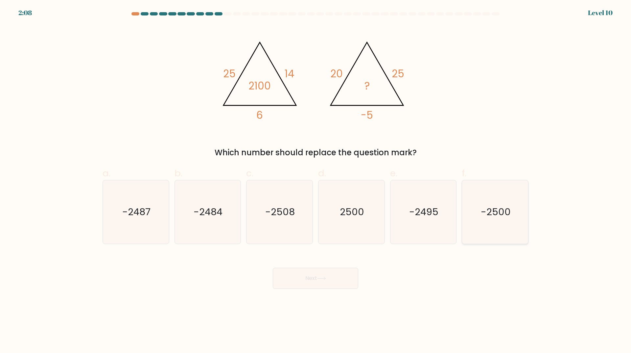
click at [483, 228] on icon "-2500" at bounding box center [494, 211] width 63 height 63
click at [316, 181] on input "f. -2500" at bounding box center [316, 178] width 0 height 4
radio input "true"
click at [328, 280] on button "Next" at bounding box center [315, 278] width 85 height 21
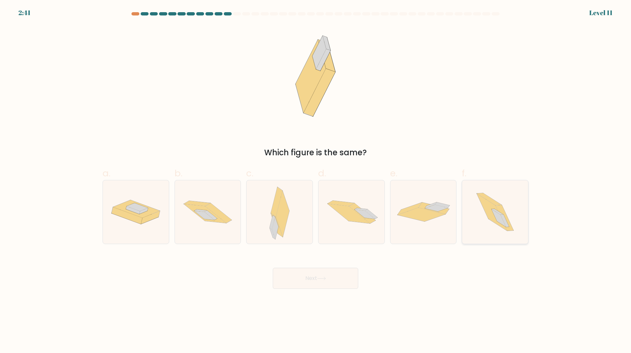
click at [512, 224] on icon at bounding box center [495, 211] width 57 height 63
click at [316, 181] on input "f." at bounding box center [316, 178] width 0 height 4
radio input "true"
click at [335, 282] on button "Next" at bounding box center [315, 278] width 85 height 21
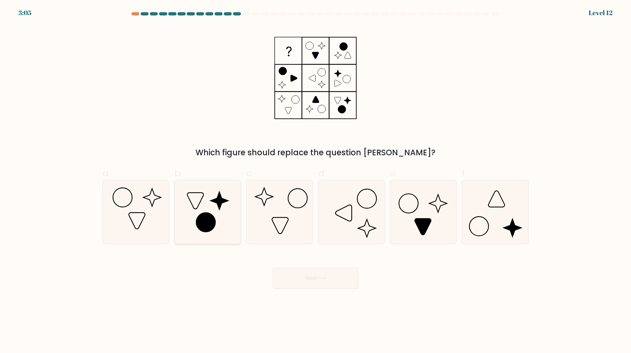
click at [200, 221] on icon at bounding box center [206, 222] width 19 height 19
click at [316, 181] on input "b." at bounding box center [316, 178] width 0 height 4
radio input "true"
click at [329, 276] on button "Next" at bounding box center [315, 278] width 85 height 21
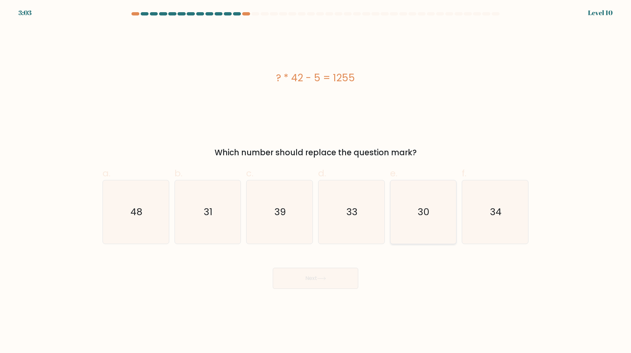
click at [448, 218] on icon "30" at bounding box center [422, 211] width 63 height 63
click at [316, 181] on input "e. 30" at bounding box center [316, 178] width 0 height 4
radio input "true"
click at [331, 272] on button "Next" at bounding box center [315, 278] width 85 height 21
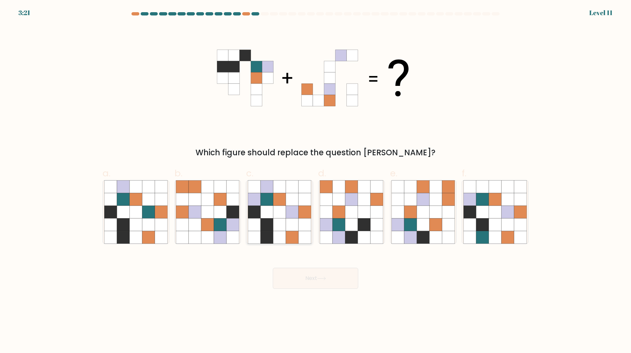
click at [302, 230] on icon at bounding box center [304, 224] width 12 height 12
click at [316, 181] on input "c." at bounding box center [316, 178] width 0 height 4
radio input "true"
click at [318, 278] on button "Next" at bounding box center [315, 278] width 85 height 21
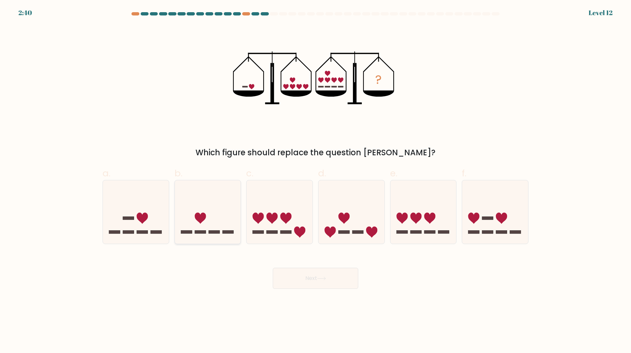
click at [227, 211] on icon at bounding box center [208, 212] width 66 height 55
click at [316, 181] on input "b." at bounding box center [316, 178] width 0 height 4
radio input "true"
click at [324, 278] on icon at bounding box center [321, 278] width 8 height 3
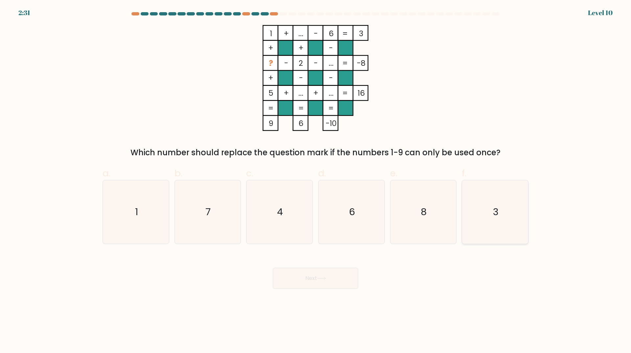
click at [491, 198] on icon "3" at bounding box center [494, 211] width 63 height 63
click at [316, 181] on input "f. 3" at bounding box center [316, 178] width 0 height 4
radio input "true"
click at [325, 279] on icon at bounding box center [321, 278] width 8 height 3
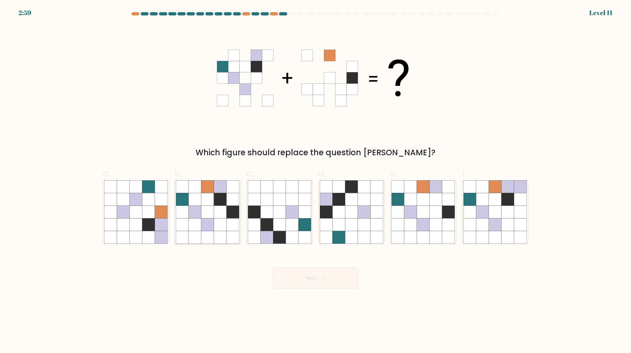
click at [225, 203] on icon at bounding box center [220, 199] width 12 height 12
click at [316, 181] on input "b." at bounding box center [316, 178] width 0 height 4
radio input "true"
click at [293, 276] on button "Next" at bounding box center [315, 278] width 85 height 21
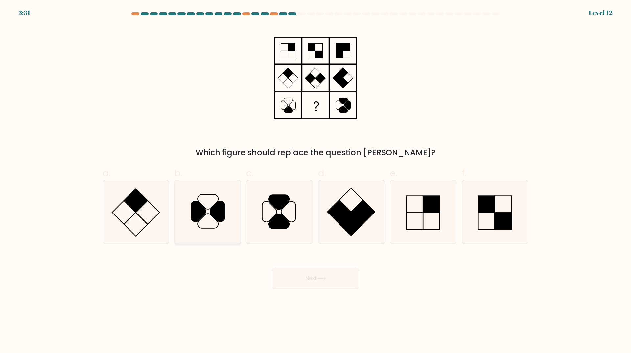
click at [206, 209] on icon at bounding box center [207, 211] width 63 height 63
click at [316, 181] on input "b." at bounding box center [316, 178] width 0 height 4
radio input "true"
click at [311, 292] on body "3:30 Level 12" at bounding box center [315, 176] width 631 height 353
click at [308, 273] on button "Next" at bounding box center [315, 278] width 85 height 21
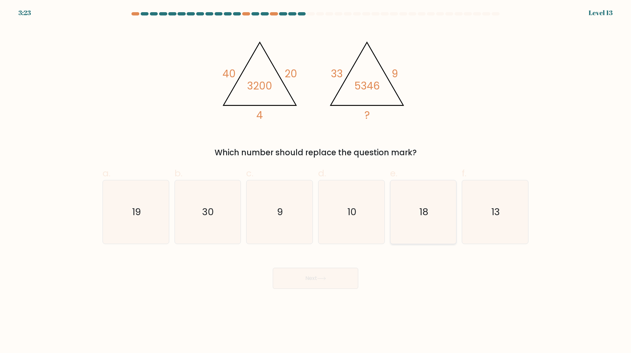
click at [418, 209] on icon "18" at bounding box center [422, 211] width 63 height 63
click at [316, 181] on input "e. 18" at bounding box center [316, 178] width 0 height 4
radio input "true"
click at [333, 274] on button "Next" at bounding box center [315, 278] width 85 height 21
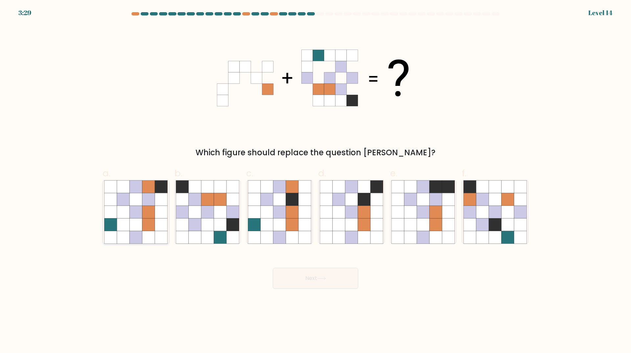
click at [151, 216] on icon at bounding box center [148, 211] width 12 height 12
click at [316, 181] on input "a." at bounding box center [316, 178] width 0 height 4
radio input "true"
click at [291, 278] on button "Next" at bounding box center [315, 278] width 85 height 21
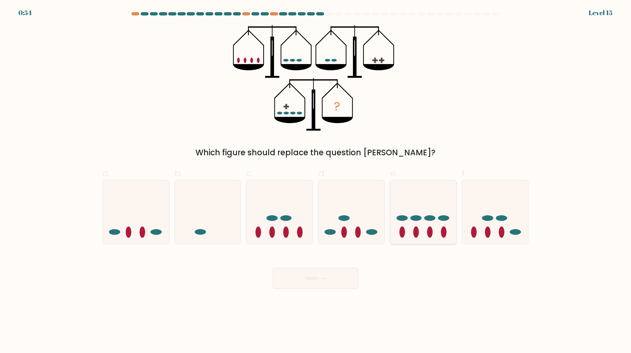
click at [434, 226] on icon at bounding box center [423, 212] width 66 height 55
click at [316, 181] on input "e." at bounding box center [316, 178] width 0 height 4
radio input "true"
click at [326, 278] on icon at bounding box center [321, 278] width 9 height 4
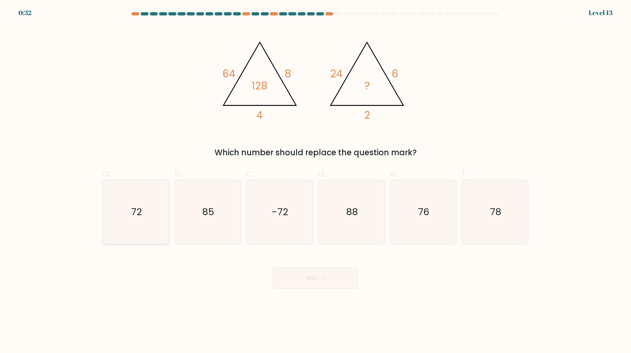
click at [140, 221] on icon "72" at bounding box center [135, 211] width 63 height 63
click at [316, 181] on input "a. 72" at bounding box center [316, 178] width 0 height 4
radio input "true"
click at [298, 283] on button "Next" at bounding box center [315, 278] width 85 height 21
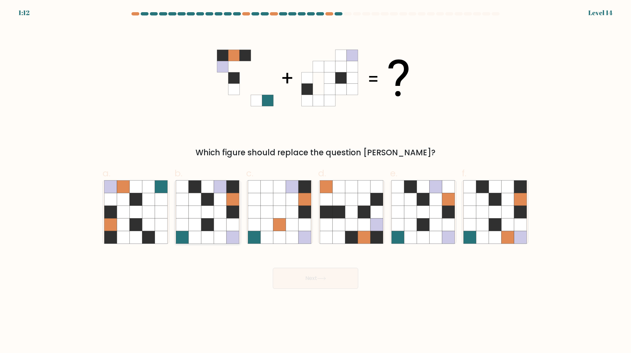
click at [236, 214] on icon at bounding box center [233, 211] width 12 height 12
click at [316, 181] on input "b." at bounding box center [316, 178] width 0 height 4
radio input "true"
click at [342, 285] on button "Next" at bounding box center [315, 278] width 85 height 21
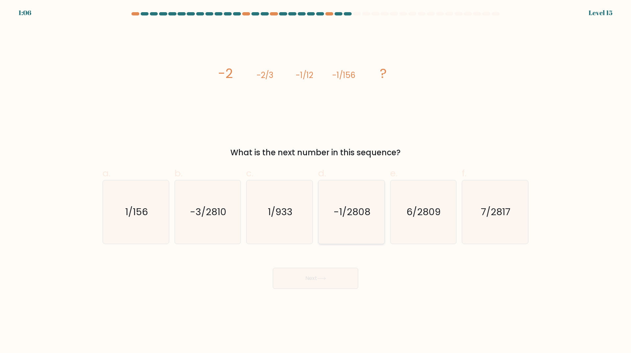
click at [365, 198] on icon "-1/2808" at bounding box center [351, 211] width 63 height 63
click at [316, 181] on input "d. -1/2808" at bounding box center [316, 178] width 0 height 4
radio input "true"
click at [319, 282] on button "Next" at bounding box center [315, 278] width 85 height 21
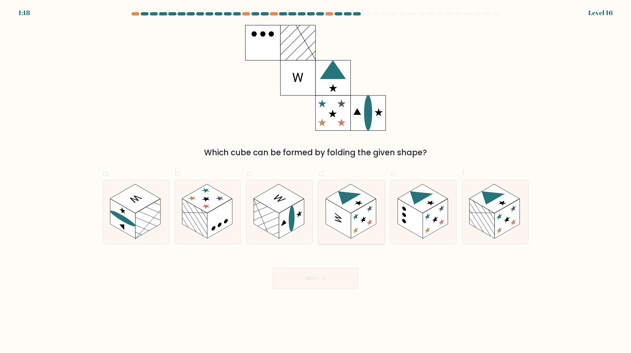
click at [352, 226] on rect at bounding box center [363, 219] width 25 height 40
click at [316, 181] on input "d." at bounding box center [316, 178] width 0 height 4
radio input "true"
click at [334, 284] on button "Next" at bounding box center [315, 278] width 85 height 21
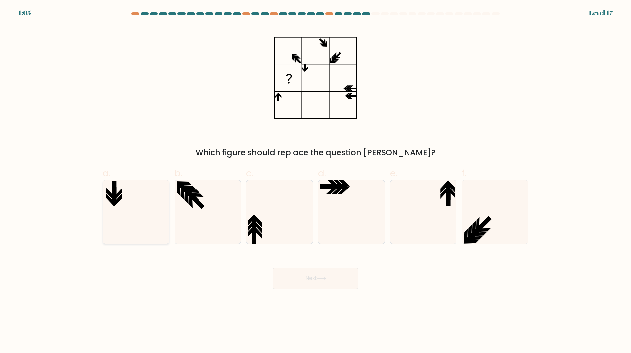
click at [125, 217] on icon at bounding box center [135, 211] width 63 height 63
click at [316, 181] on input "a." at bounding box center [316, 178] width 0 height 4
radio input "true"
click at [318, 283] on button "Next" at bounding box center [315, 278] width 85 height 21
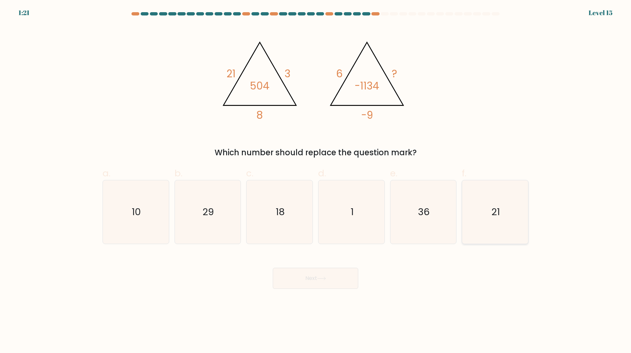
click at [515, 219] on icon "21" at bounding box center [494, 211] width 63 height 63
click at [316, 181] on input "f. 21" at bounding box center [316, 178] width 0 height 4
radio input "true"
click at [336, 278] on button "Next" at bounding box center [315, 278] width 85 height 21
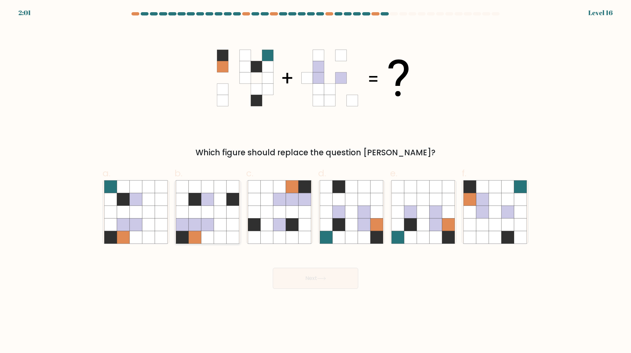
click at [192, 200] on icon at bounding box center [195, 199] width 12 height 12
click at [316, 181] on input "b." at bounding box center [316, 178] width 0 height 4
radio input "true"
click at [349, 204] on icon at bounding box center [351, 199] width 12 height 12
click at [316, 181] on input "d." at bounding box center [316, 178] width 0 height 4
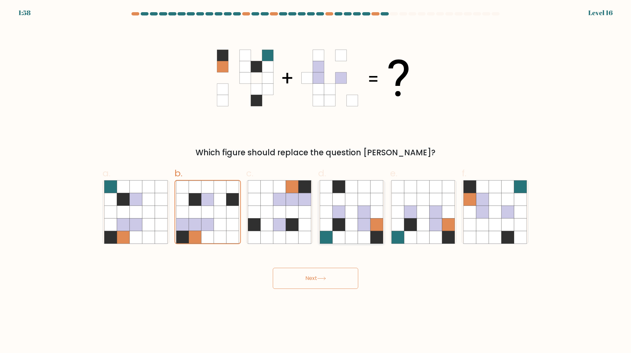
radio input "true"
click at [329, 279] on button "Next" at bounding box center [315, 278] width 85 height 21
click at [361, 220] on icon at bounding box center [364, 224] width 12 height 12
click at [316, 181] on input "d." at bounding box center [316, 178] width 0 height 4
click at [330, 283] on button "Next" at bounding box center [315, 278] width 85 height 21
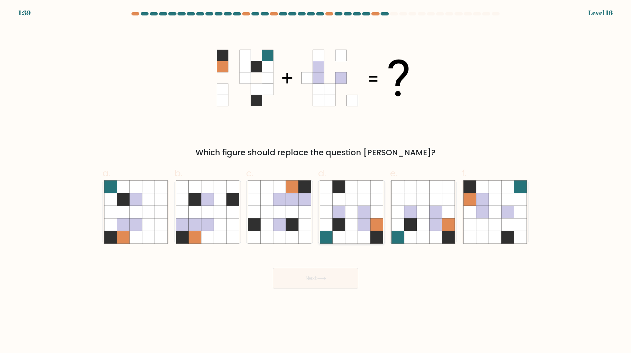
click at [349, 222] on icon at bounding box center [351, 224] width 12 height 12
click at [316, 181] on input "d." at bounding box center [316, 178] width 0 height 4
radio input "true"
click at [350, 233] on icon at bounding box center [351, 237] width 12 height 12
click at [316, 181] on input "d." at bounding box center [316, 178] width 0 height 4
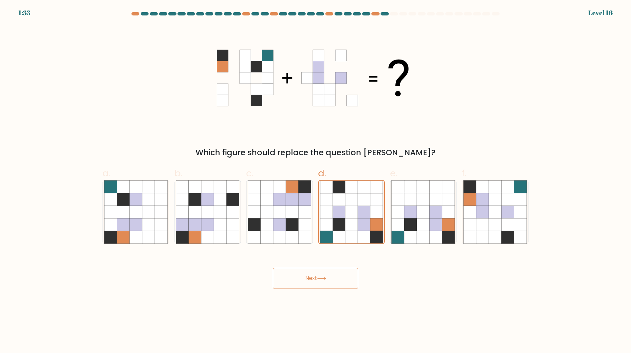
click at [338, 277] on button "Next" at bounding box center [315, 278] width 85 height 21
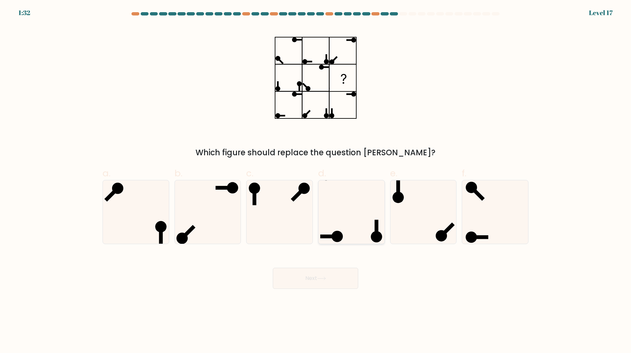
click at [339, 223] on icon at bounding box center [351, 211] width 63 height 63
click at [316, 181] on input "d." at bounding box center [316, 178] width 0 height 4
radio input "true"
click at [334, 282] on button "Next" at bounding box center [315, 278] width 85 height 21
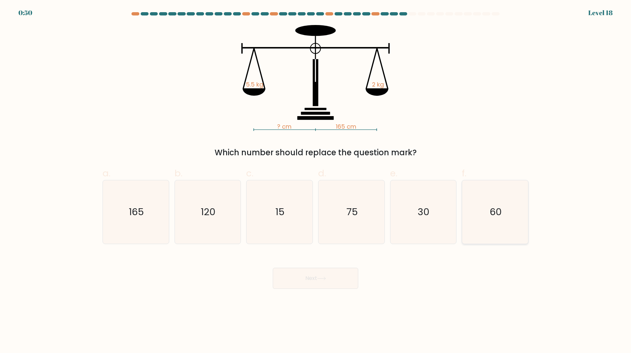
click at [516, 222] on icon "60" at bounding box center [494, 211] width 63 height 63
click at [316, 181] on input "f. 60" at bounding box center [316, 178] width 0 height 4
radio input "true"
click at [338, 280] on button "Next" at bounding box center [315, 278] width 85 height 21
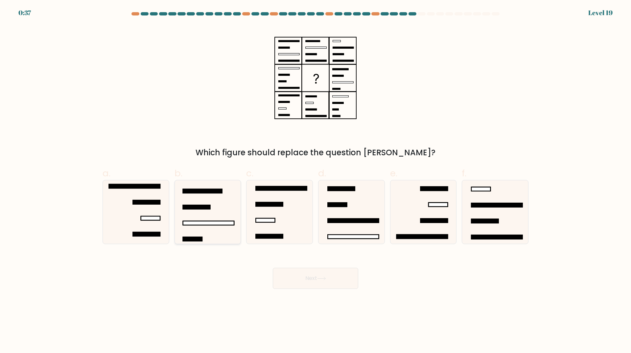
click at [232, 214] on icon at bounding box center [207, 211] width 63 height 63
click at [316, 181] on input "b." at bounding box center [316, 178] width 0 height 4
radio input "true"
click at [330, 279] on button "Next" at bounding box center [315, 278] width 85 height 21
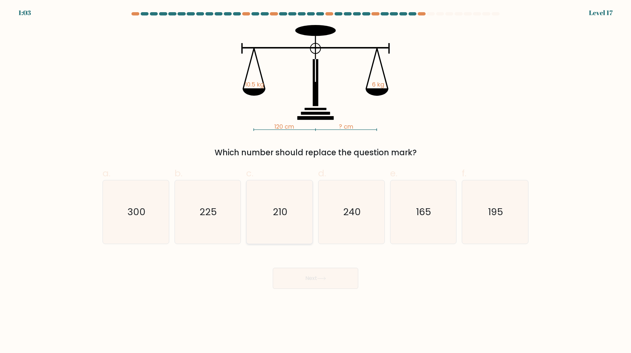
click at [295, 217] on icon "210" at bounding box center [279, 211] width 63 height 63
click at [316, 181] on input "c. 210" at bounding box center [316, 178] width 0 height 4
radio input "true"
drag, startPoint x: 494, startPoint y: 195, endPoint x: 485, endPoint y: 212, distance: 19.6
click at [495, 195] on icon "195" at bounding box center [494, 211] width 63 height 63
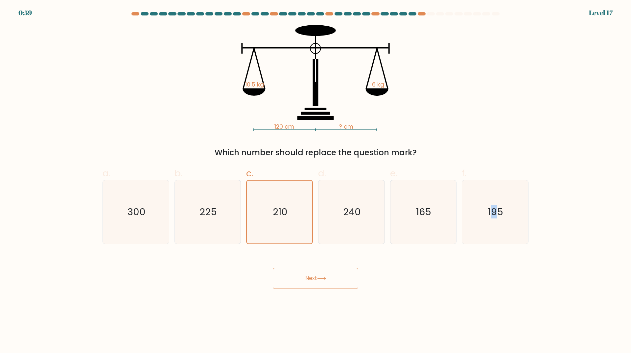
click at [331, 277] on button "Next" at bounding box center [315, 278] width 85 height 21
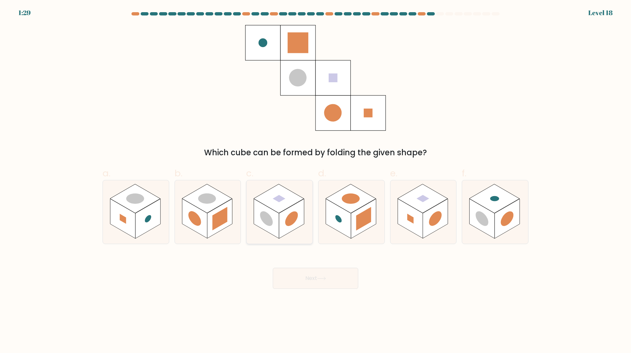
click at [283, 221] on rect at bounding box center [291, 219] width 25 height 40
click at [316, 181] on input "c." at bounding box center [316, 178] width 0 height 4
radio input "true"
click at [319, 280] on icon at bounding box center [321, 278] width 9 height 4
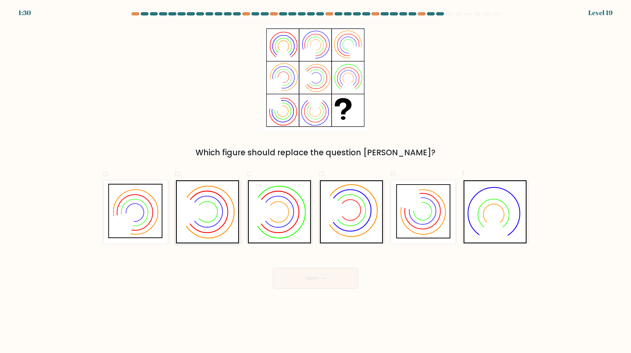
click at [206, 222] on icon at bounding box center [207, 211] width 21 height 21
click at [316, 181] on input "b." at bounding box center [316, 178] width 0 height 4
radio input "true"
click at [319, 283] on button "Next" at bounding box center [315, 278] width 85 height 21
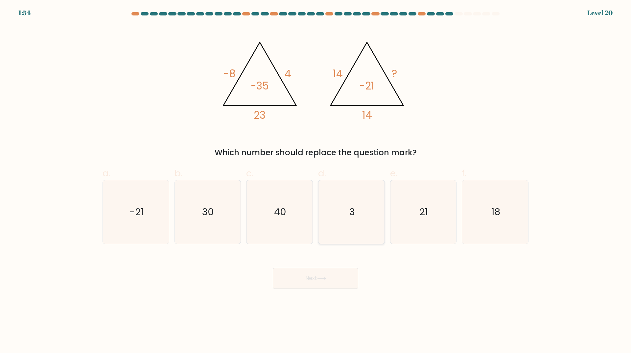
click at [384, 210] on div "3" at bounding box center [351, 212] width 67 height 64
click at [316, 181] on input "d. 3" at bounding box center [316, 178] width 0 height 4
radio input "true"
click at [332, 280] on button "Next" at bounding box center [315, 278] width 85 height 21
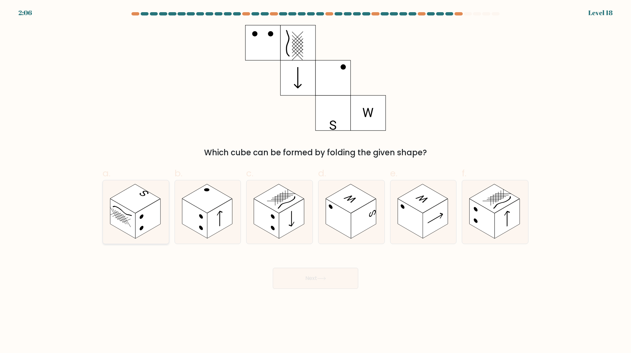
click at [156, 224] on rect at bounding box center [147, 219] width 25 height 40
click at [316, 181] on input "a." at bounding box center [316, 178] width 0 height 4
radio input "true"
click at [307, 280] on button "Next" at bounding box center [315, 278] width 85 height 21
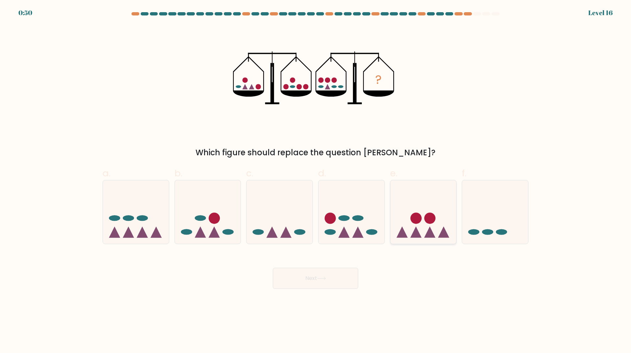
click at [407, 236] on icon at bounding box center [423, 212] width 66 height 55
click at [316, 181] on input "e." at bounding box center [316, 178] width 0 height 4
radio input "true"
click at [333, 276] on button "Next" at bounding box center [315, 278] width 85 height 21
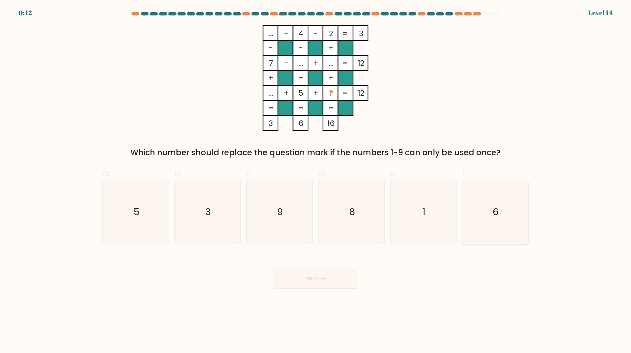
click at [500, 212] on icon "6" at bounding box center [494, 211] width 63 height 63
click at [316, 181] on input "f. 6" at bounding box center [316, 178] width 0 height 4
radio input "true"
click at [331, 281] on button "Next" at bounding box center [315, 278] width 85 height 21
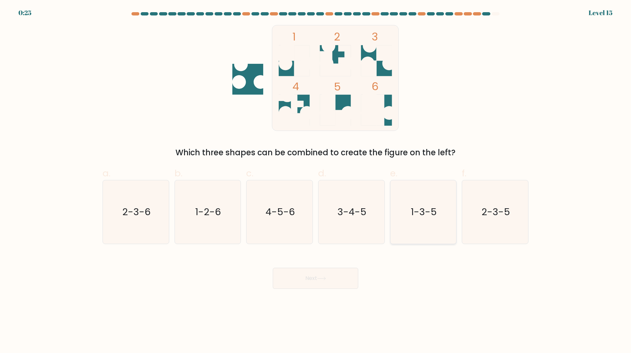
click at [422, 220] on icon "1-3-5" at bounding box center [422, 211] width 63 height 63
click at [316, 181] on input "e. 1-3-5" at bounding box center [316, 178] width 0 height 4
radio input "true"
click at [340, 283] on button "Next" at bounding box center [315, 278] width 85 height 21
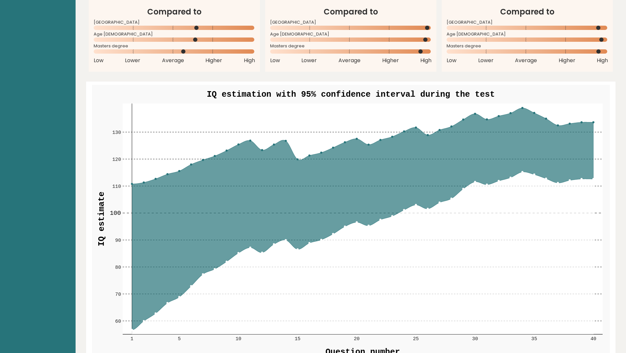
scroll to position [723, 0]
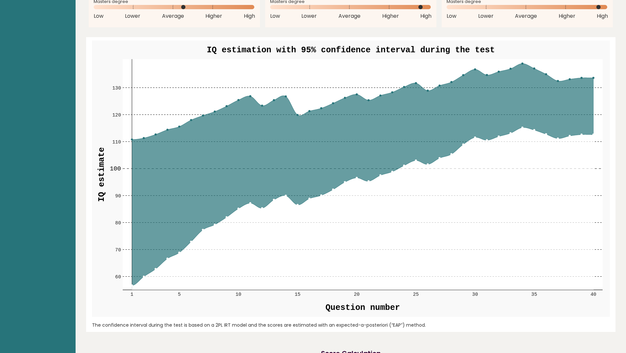
click at [582, 112] on icon at bounding box center [363, 174] width 462 height 222
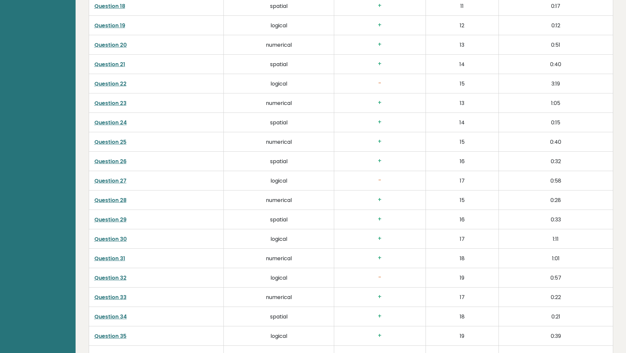
scroll to position [1594, 0]
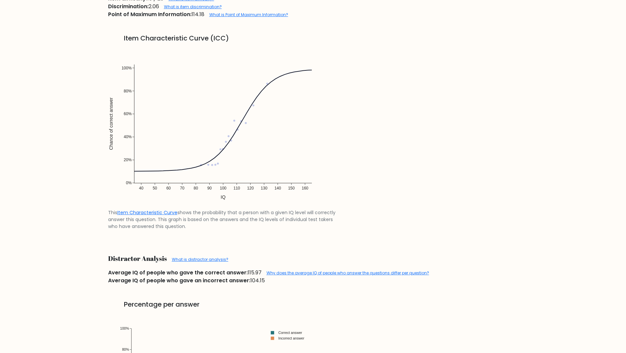
scroll to position [526, 0]
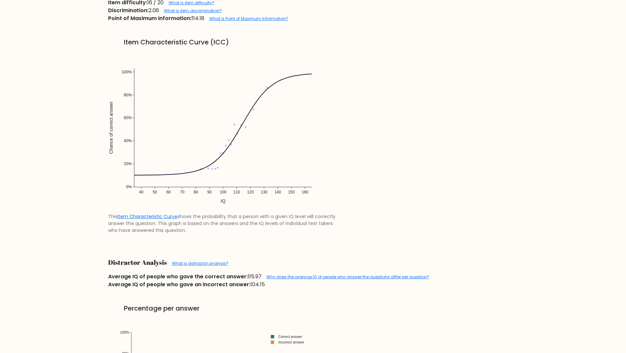
click at [254, 106] on img at bounding box center [223, 131] width 230 height 164
